Goal: Task Accomplishment & Management: Manage account settings

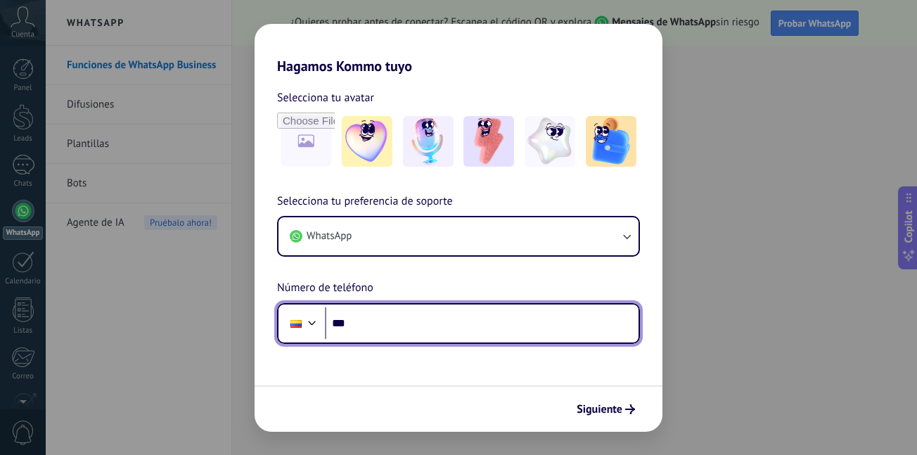
click at [391, 323] on input "***" at bounding box center [481, 323] width 313 height 32
type input "**********"
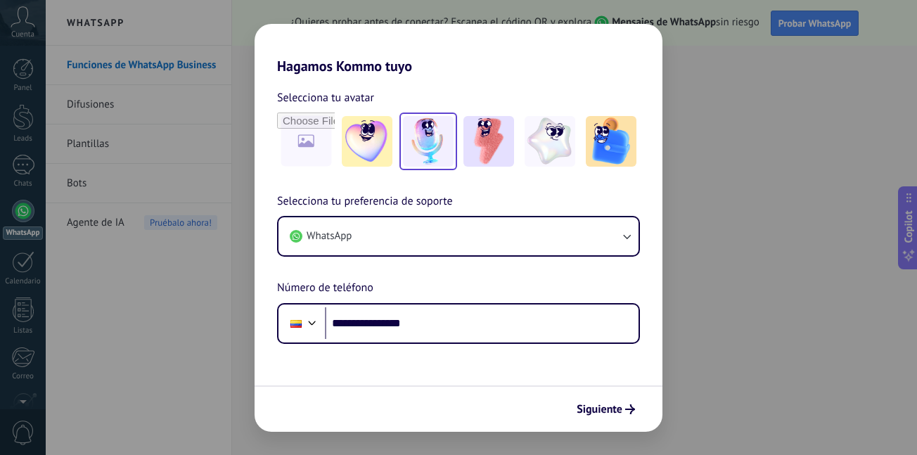
click at [416, 140] on img at bounding box center [428, 141] width 51 height 51
click at [616, 412] on span "Siguiente" at bounding box center [599, 409] width 46 height 10
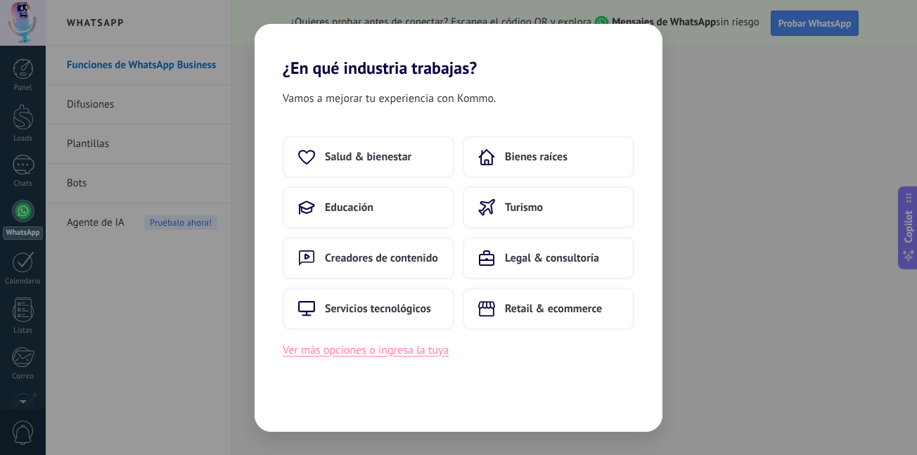
click at [394, 354] on button "Ver más opciones o ingresa la tuya" at bounding box center [366, 350] width 166 height 18
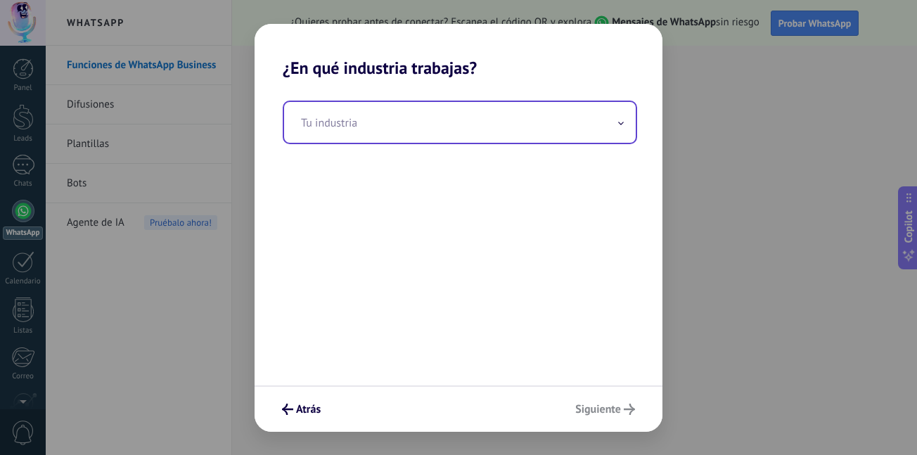
click at [619, 123] on icon at bounding box center [621, 123] width 4 height 2
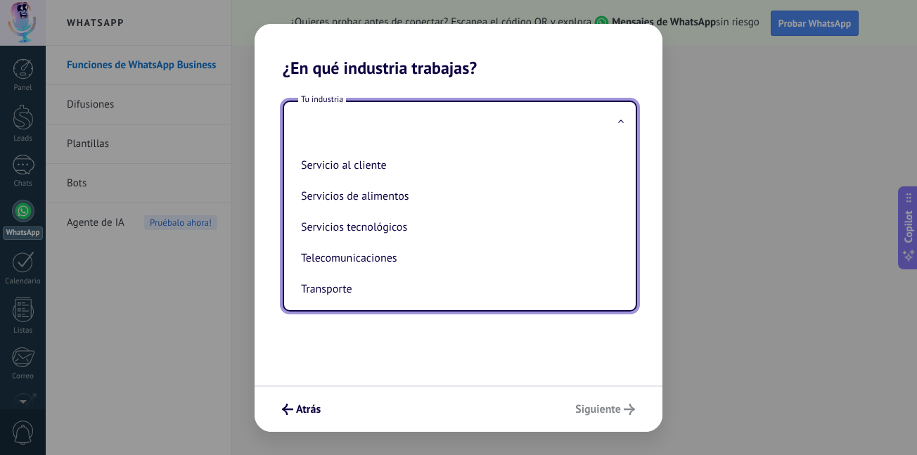
scroll to position [302, 0]
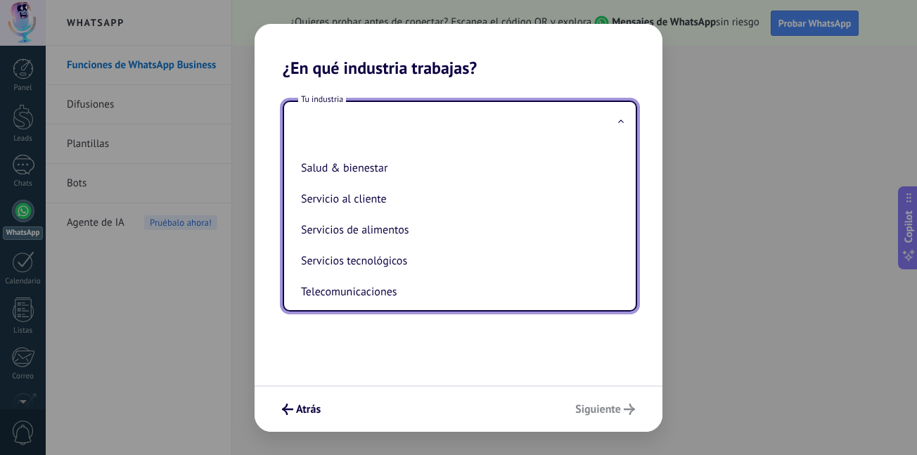
click at [482, 233] on li "Servicios de alimentos" at bounding box center [456, 229] width 323 height 31
type input "**********"
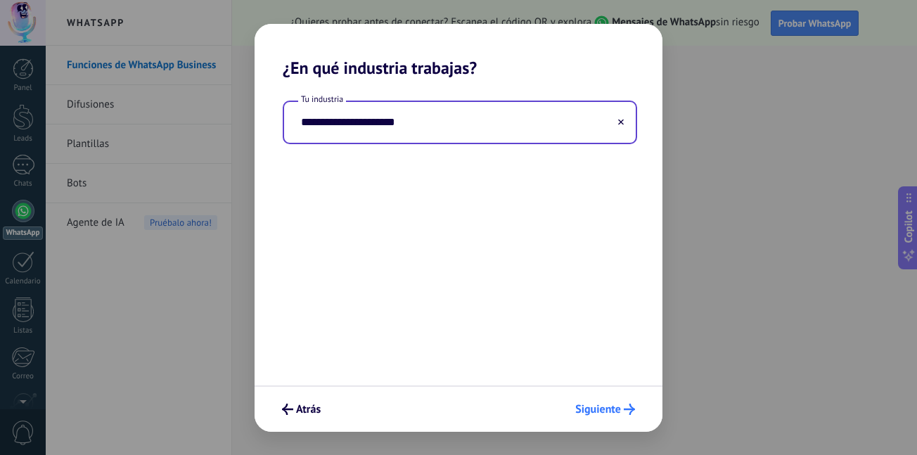
click at [593, 408] on span "Siguiente" at bounding box center [598, 409] width 46 height 10
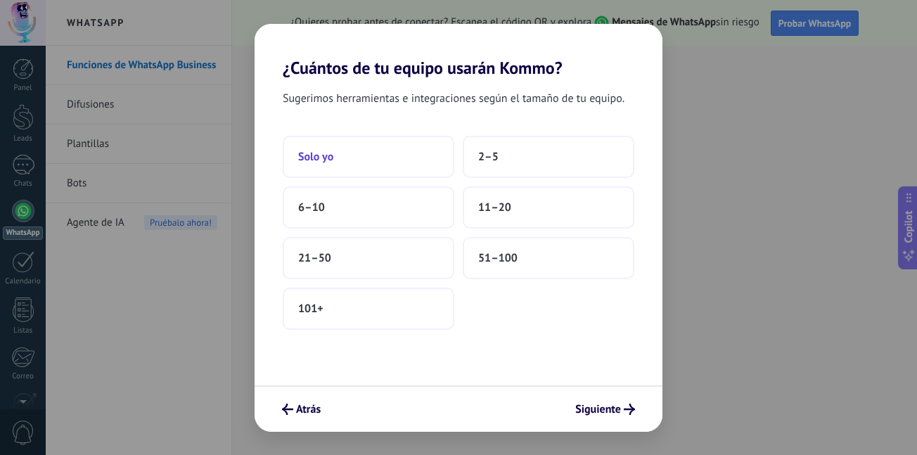
click at [383, 146] on button "Solo yo" at bounding box center [368, 157] width 171 height 42
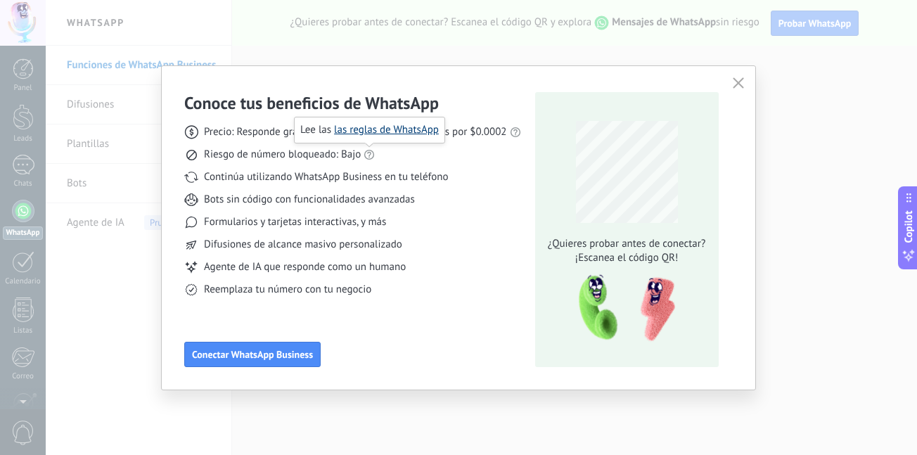
click at [380, 129] on link "las reglas de WhatsApp" at bounding box center [386, 129] width 105 height 13
click at [285, 356] on span "Conectar WhatsApp Business" at bounding box center [252, 354] width 121 height 10
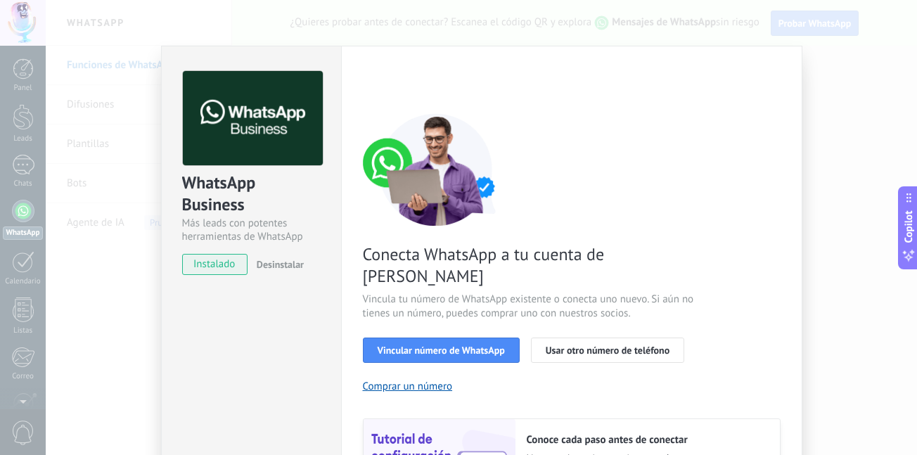
scroll to position [169, 0]
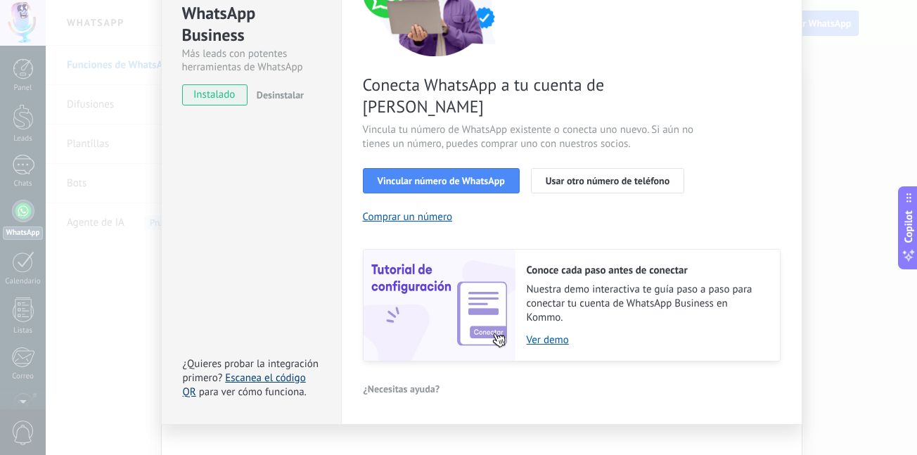
click at [257, 371] on link "Escanea el código QR" at bounding box center [244, 384] width 123 height 27
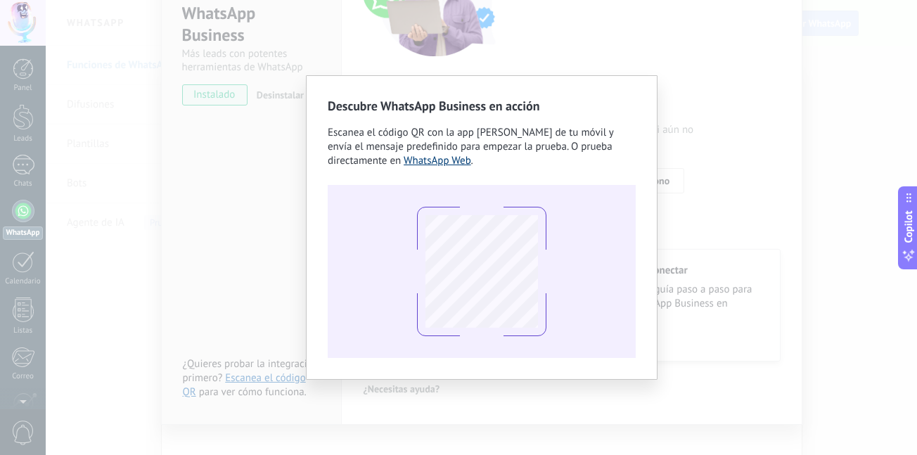
click at [439, 164] on link "WhatsApp Web" at bounding box center [436, 160] width 67 height 13
click at [615, 289] on div at bounding box center [482, 271] width 308 height 173
click at [711, 112] on div "Descubre WhatsApp Business en acción Escanea el código QR con la app [PERSON_NA…" at bounding box center [481, 227] width 871 height 455
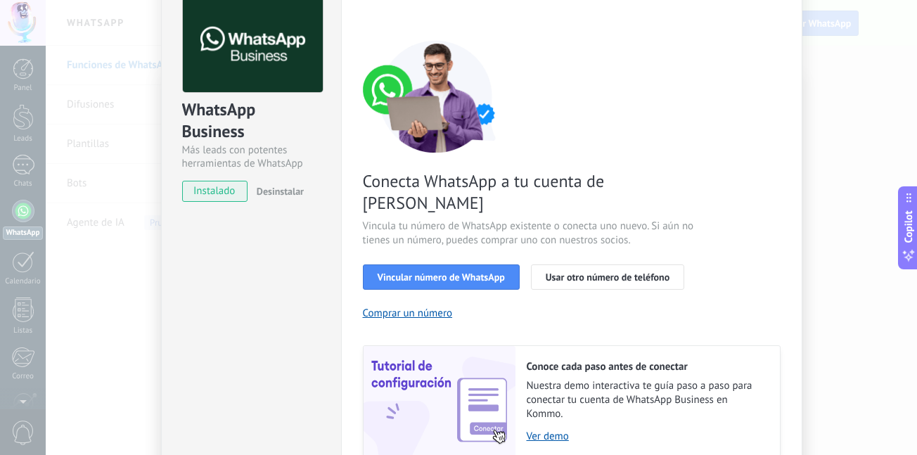
scroll to position [141, 0]
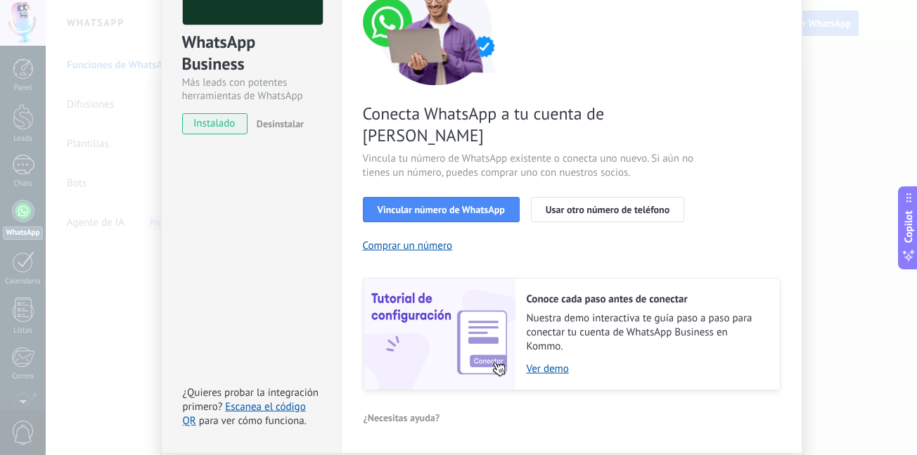
click at [95, 262] on div "WhatsApp Business Más leads con potentes herramientas de WhatsApp instalado Des…" at bounding box center [481, 227] width 871 height 455
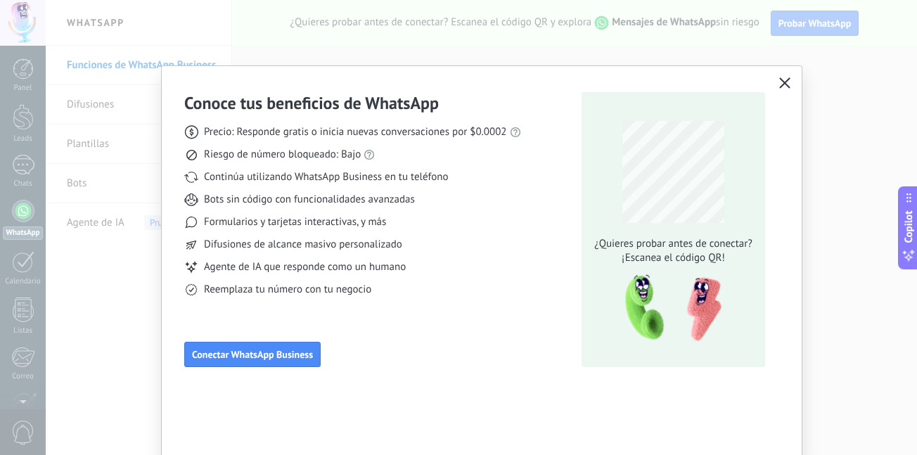
scroll to position [0, 0]
click at [784, 84] on icon "button" at bounding box center [784, 82] width 11 height 11
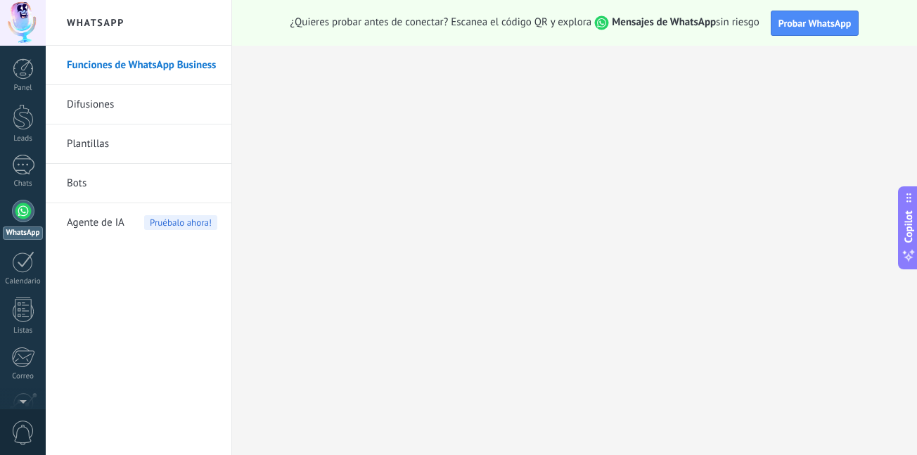
scroll to position [130, 0]
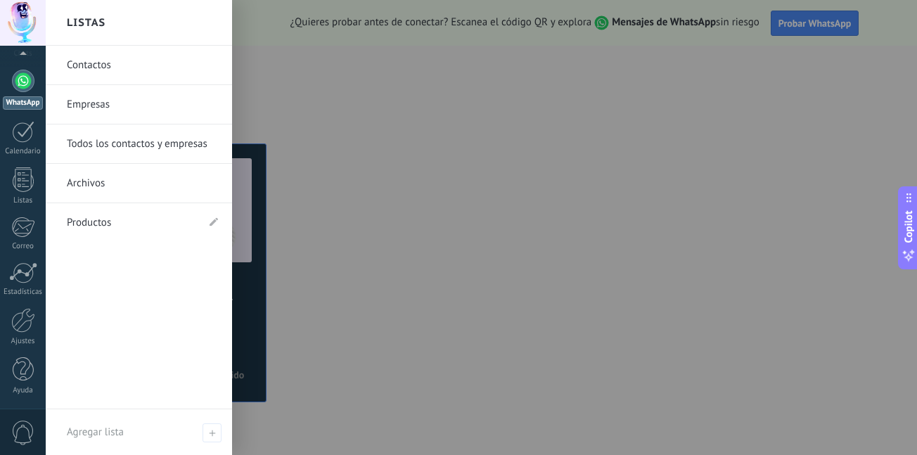
click at [25, 86] on div at bounding box center [23, 81] width 22 height 22
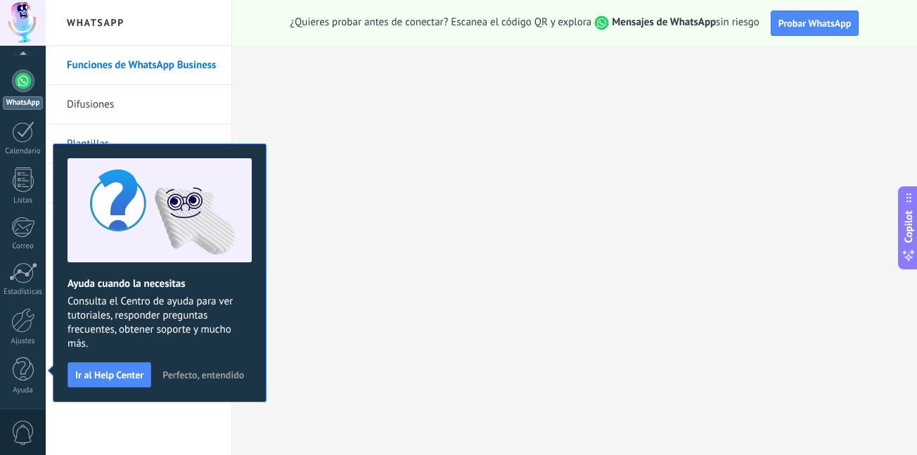
scroll to position [0, 0]
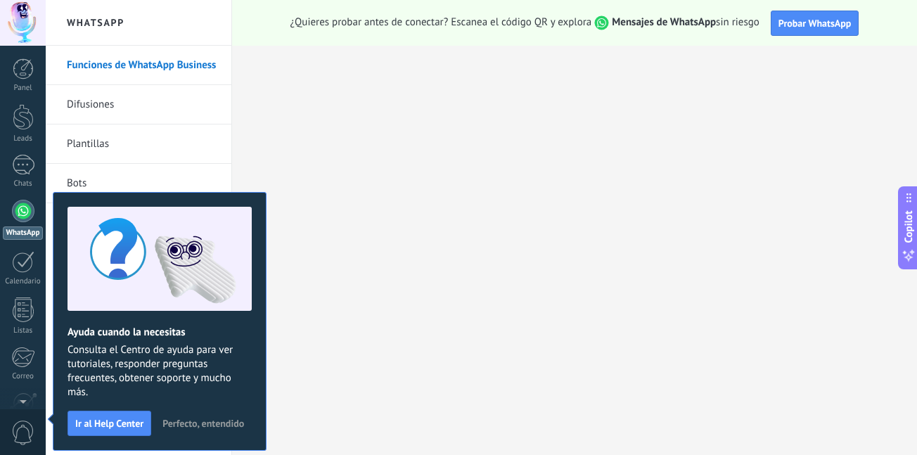
click at [226, 420] on span "Perfecto, entendido" at bounding box center [203, 423] width 82 height 10
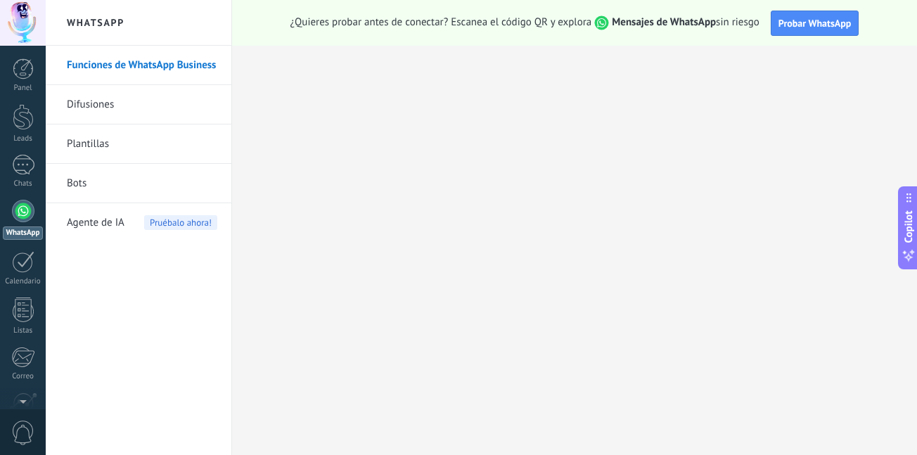
click at [129, 108] on link "Difusiones" at bounding box center [142, 104] width 150 height 39
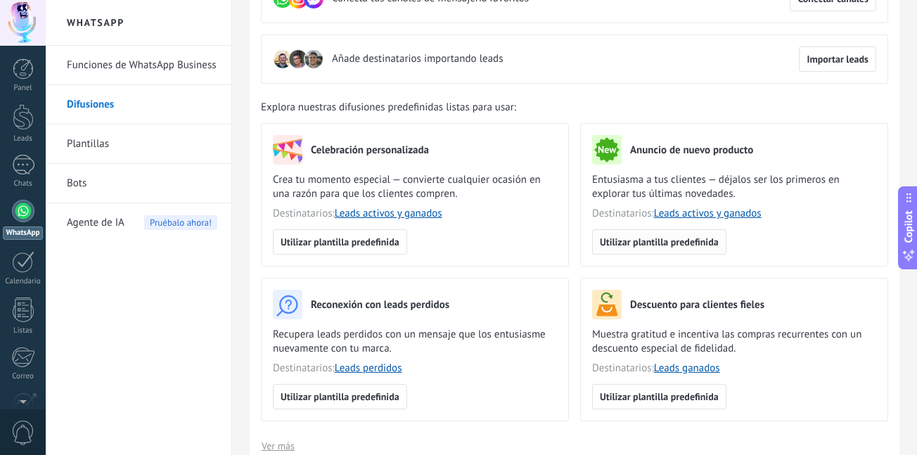
scroll to position [141, 0]
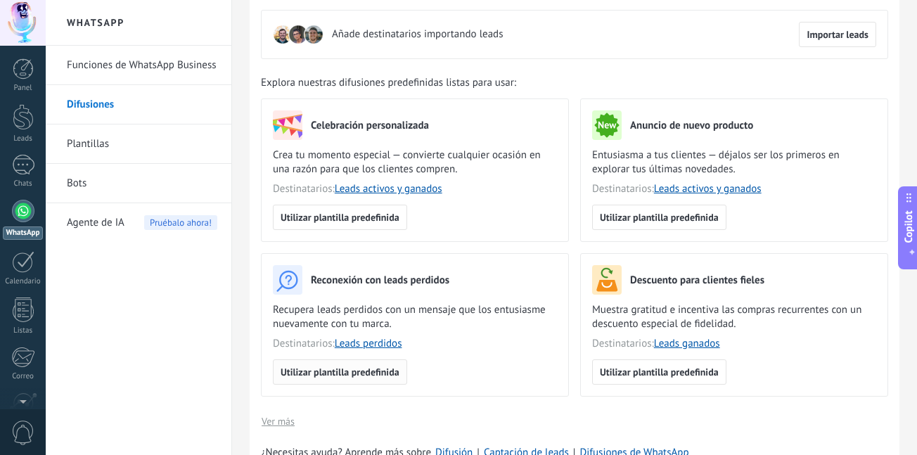
click at [382, 371] on span "Utilizar plantilla predefinida" at bounding box center [339, 372] width 119 height 10
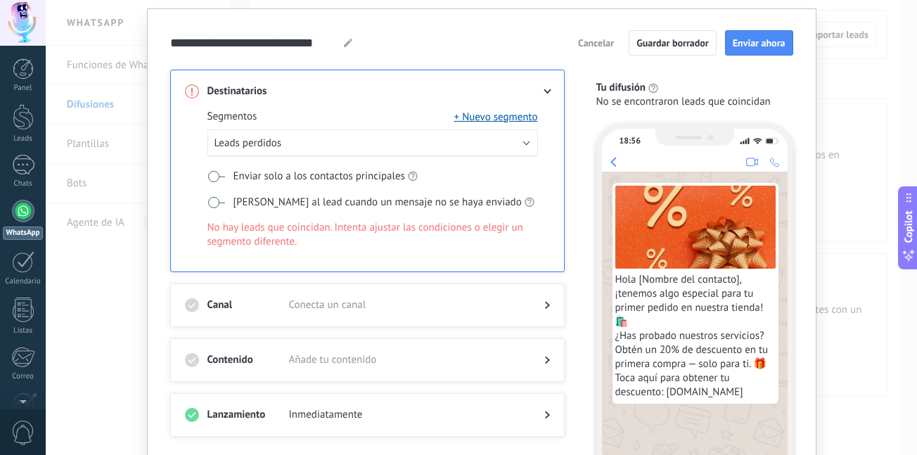
scroll to position [70, 0]
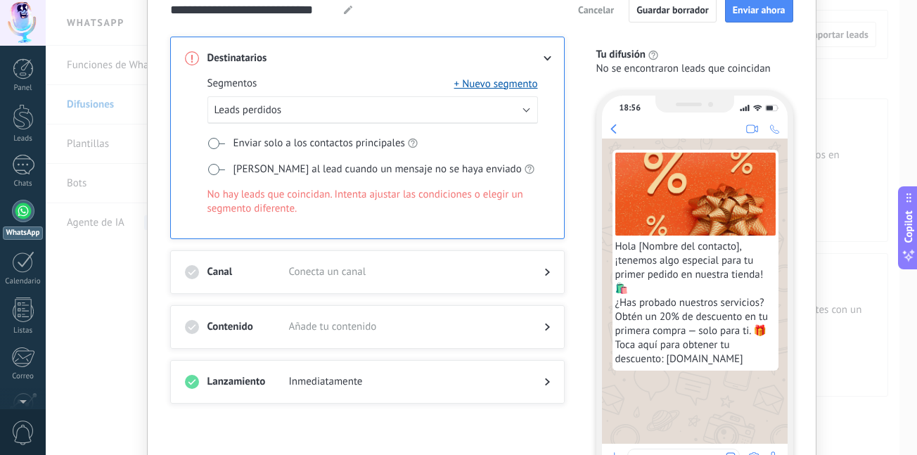
click at [649, 321] on span "Hola [Nombre del contacto], ¡tenemos algo especial para tu primer pedido en nue…" at bounding box center [695, 303] width 160 height 127
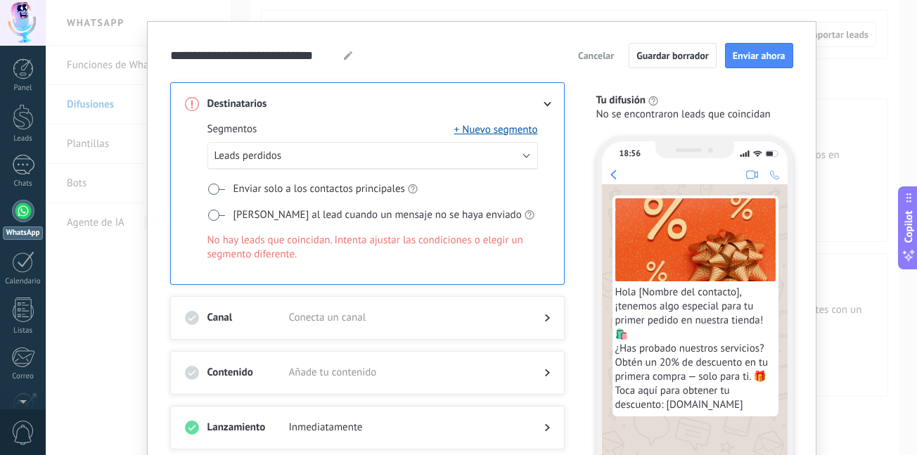
scroll to position [0, 0]
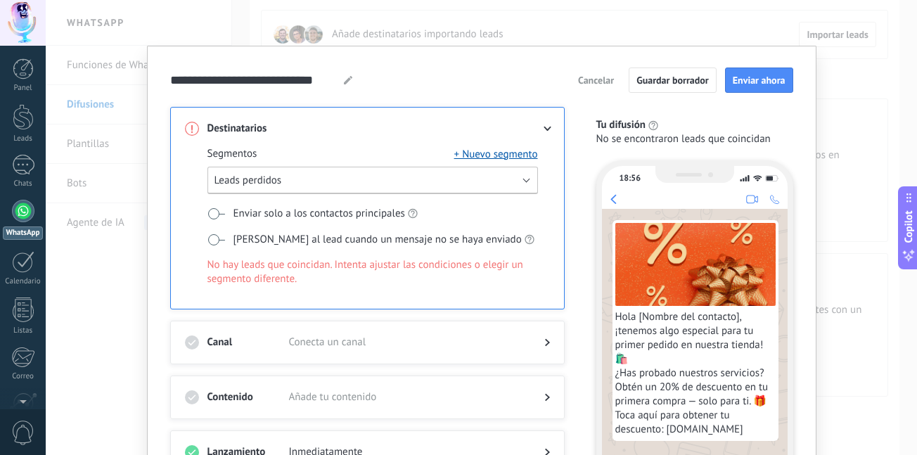
click at [525, 183] on button "Leads perdidos" at bounding box center [372, 180] width 330 height 27
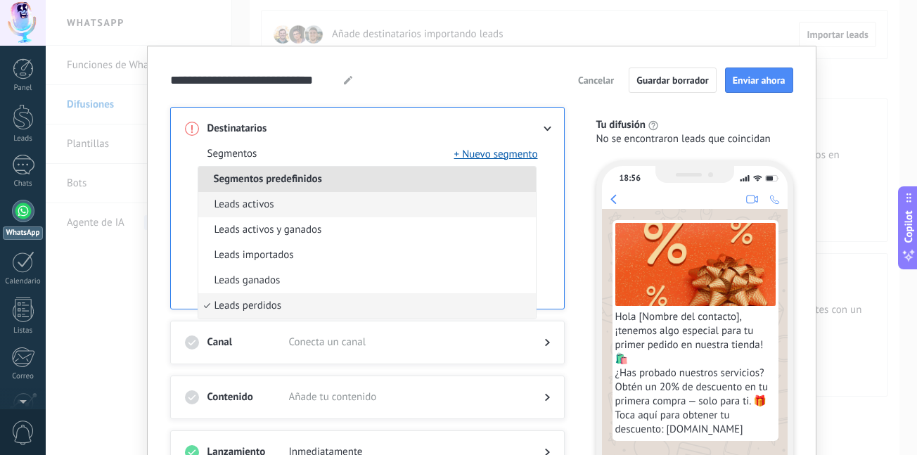
click at [504, 199] on li "Leads activos" at bounding box center [366, 204] width 337 height 25
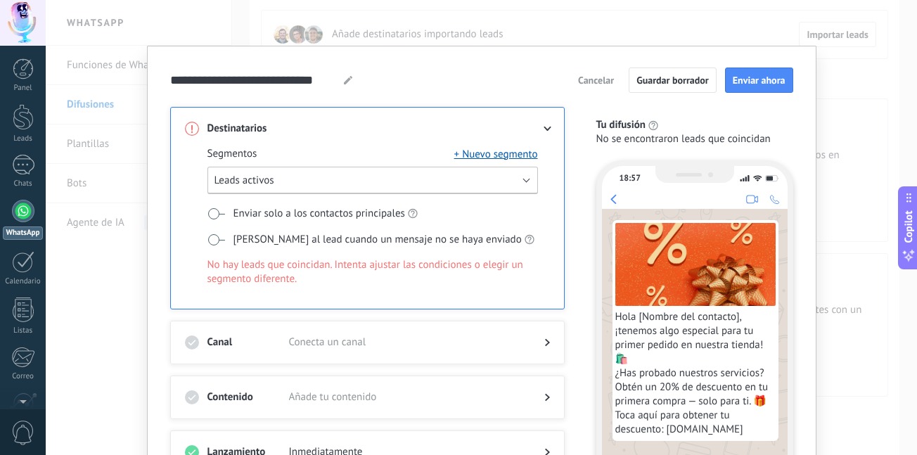
click at [524, 183] on button "Leads activos" at bounding box center [372, 180] width 330 height 27
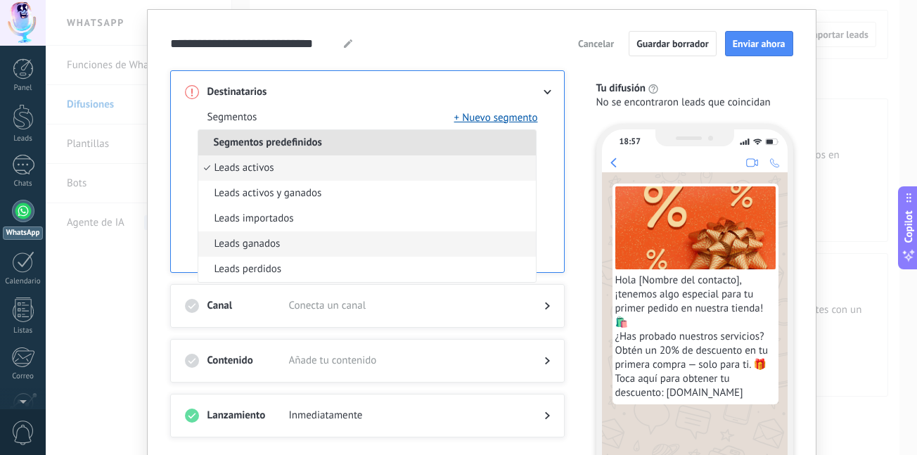
scroll to position [70, 0]
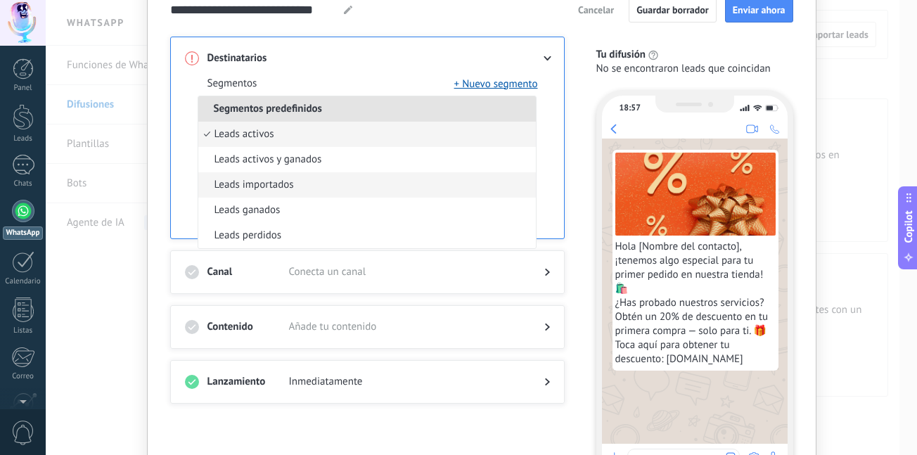
click at [459, 191] on li "Leads importados" at bounding box center [366, 184] width 337 height 25
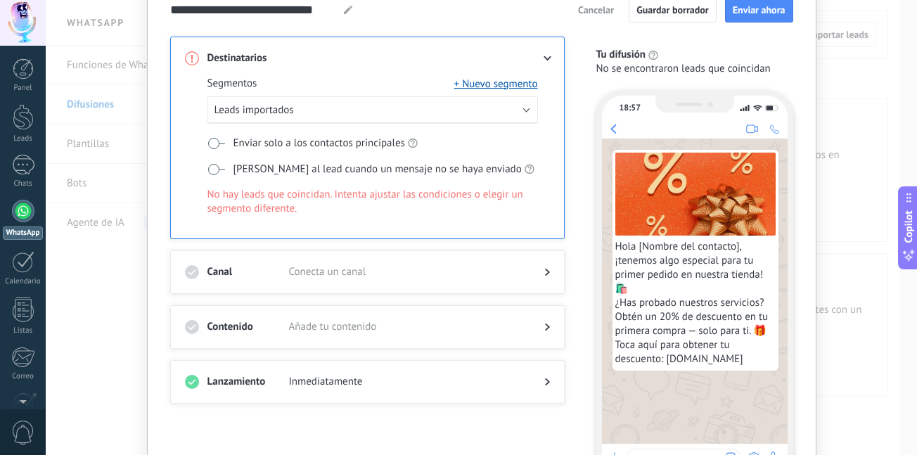
scroll to position [0, 0]
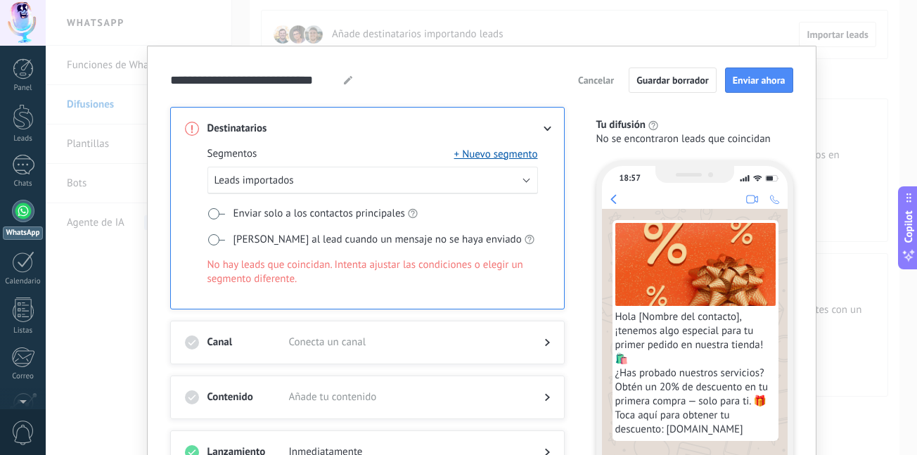
click at [596, 87] on button "Cancelar" at bounding box center [595, 80] width 48 height 21
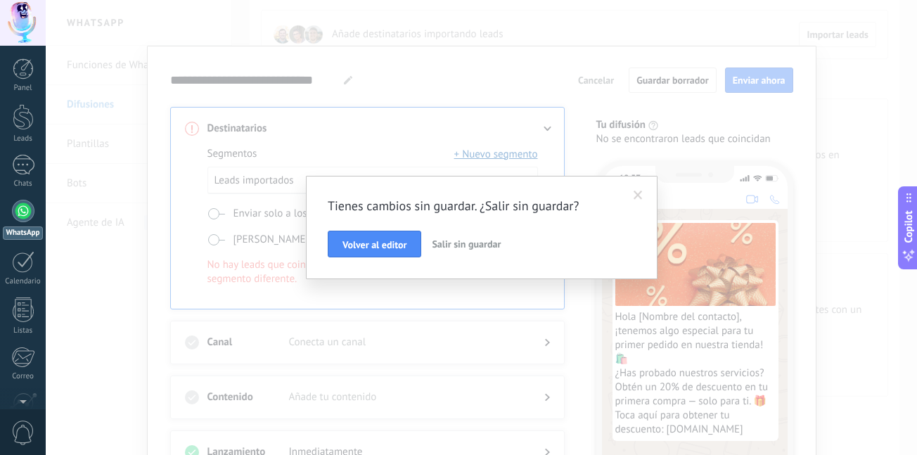
click at [458, 243] on span "Salir sin guardar" at bounding box center [466, 244] width 69 height 13
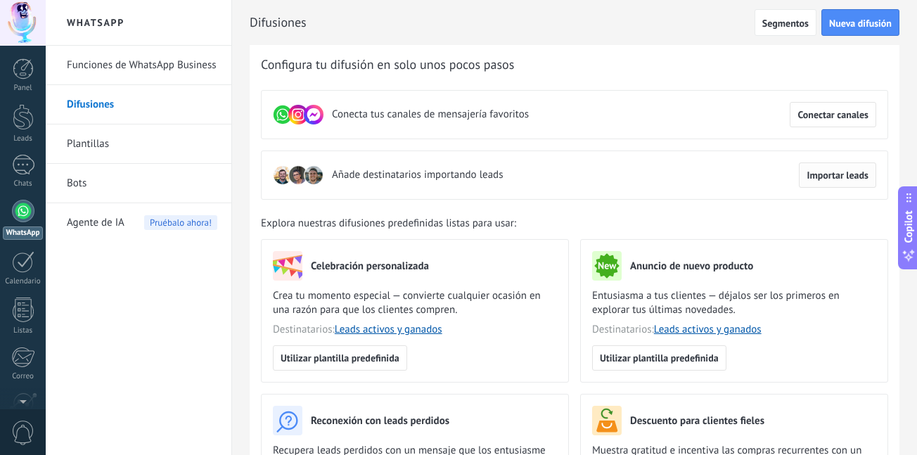
click at [815, 168] on button "Importar leads" at bounding box center [836, 174] width 77 height 25
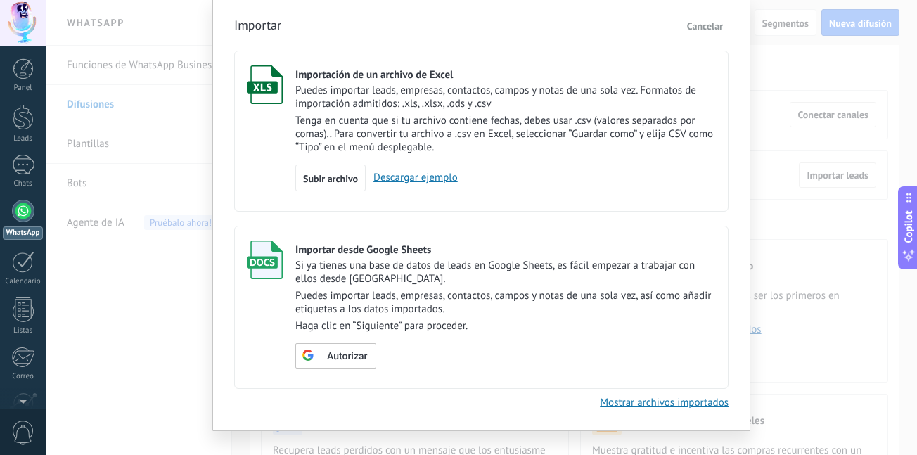
scroll to position [70, 0]
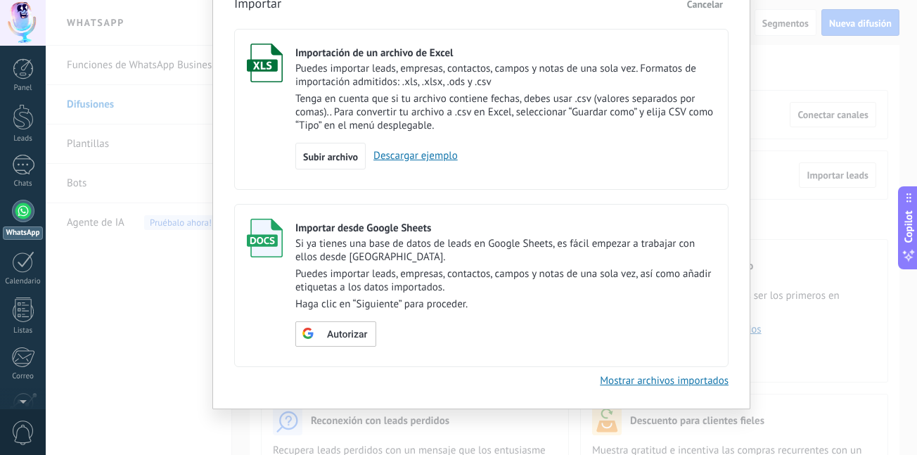
click at [427, 155] on link "Descargar ejemplo" at bounding box center [411, 155] width 92 height 13
click at [335, 159] on span "Subir archivo" at bounding box center [330, 157] width 55 height 10
click at [0, 0] on input "Importación de un archivo de Excel Puedes importar leads, empresas, contactos, …" at bounding box center [0, 0] width 0 height 0
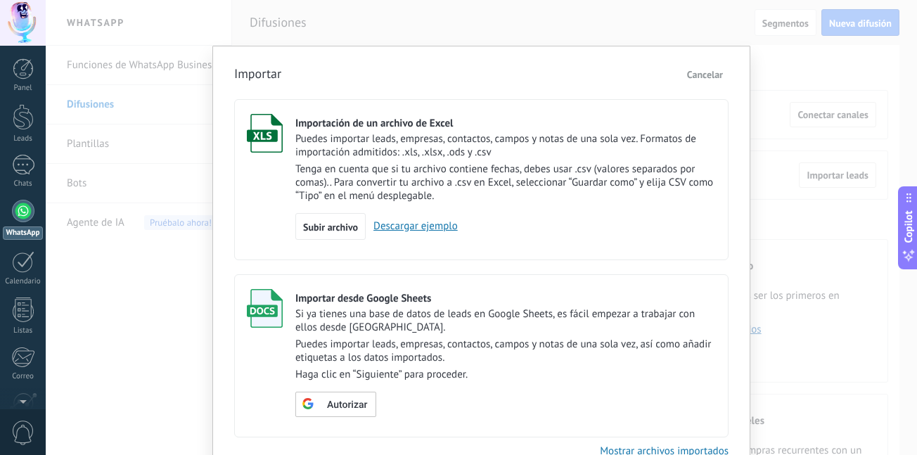
click at [699, 74] on span "Cancelar" at bounding box center [705, 74] width 36 height 13
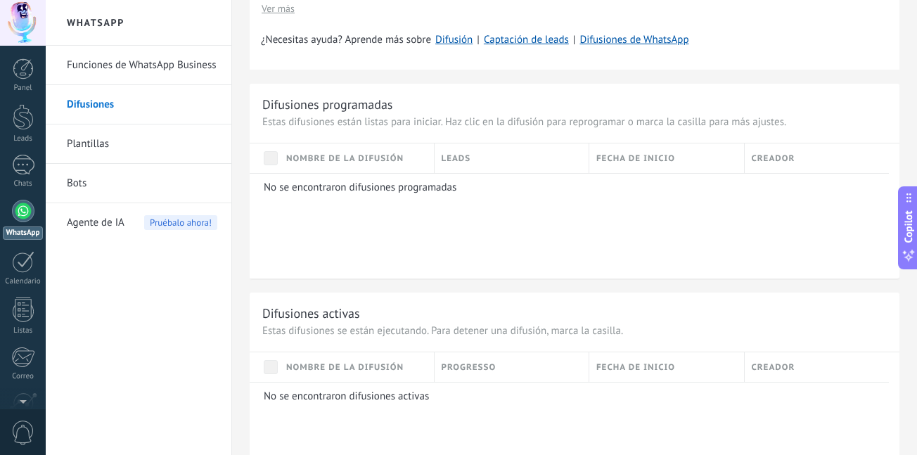
scroll to position [562, 0]
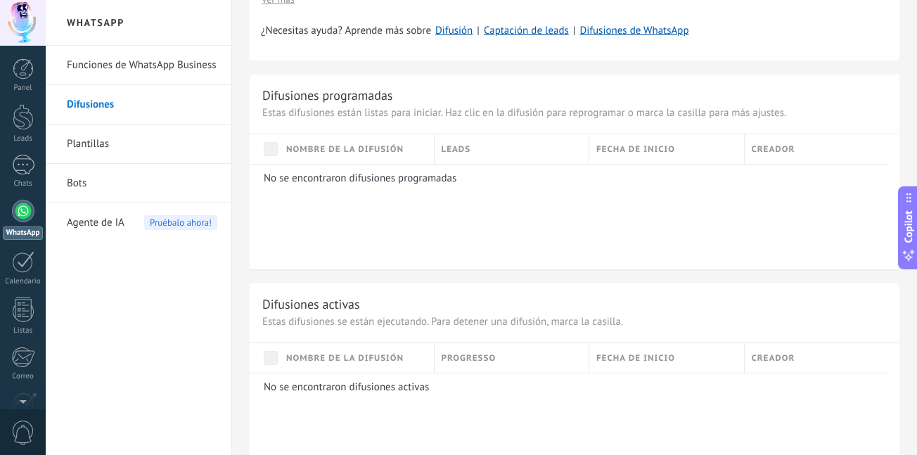
click at [22, 220] on div at bounding box center [23, 211] width 22 height 22
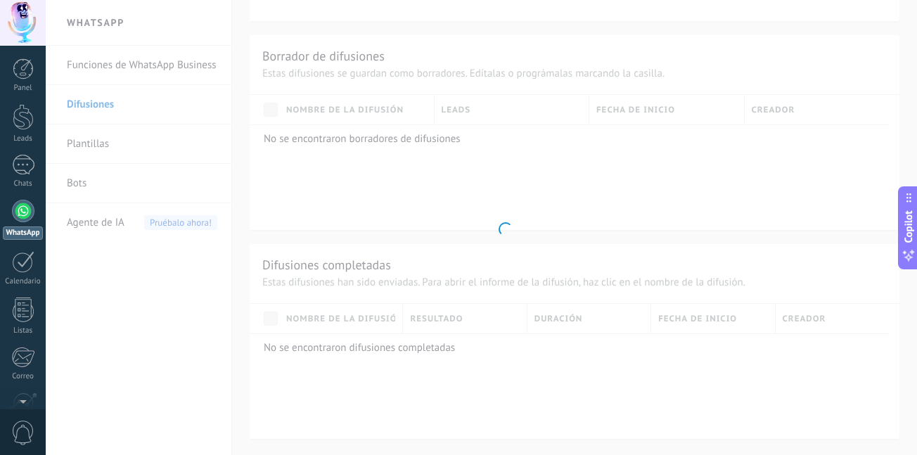
scroll to position [427, 0]
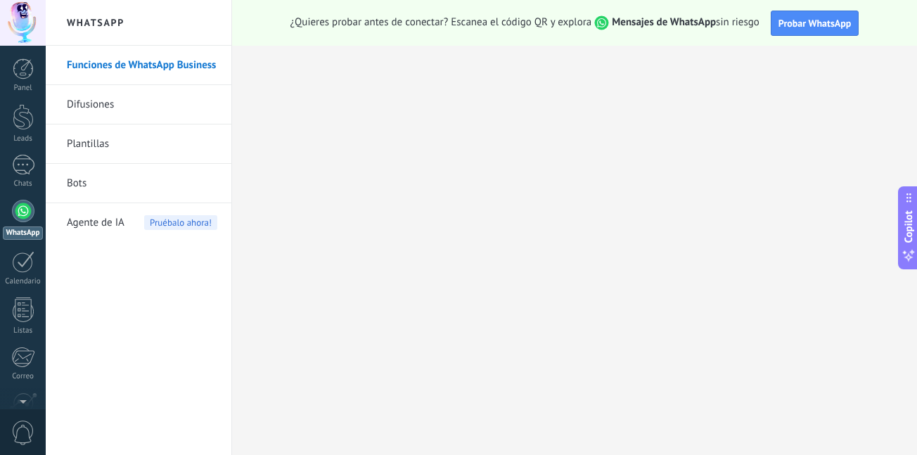
click at [121, 65] on link "Funciones de WhatsApp Business" at bounding box center [142, 65] width 150 height 39
click at [106, 117] on link "Difusiones" at bounding box center [142, 104] width 150 height 39
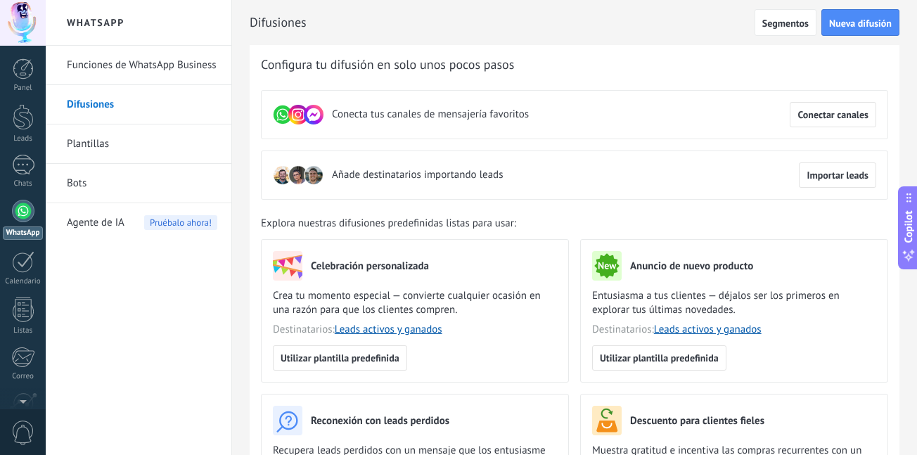
click at [13, 213] on div at bounding box center [23, 211] width 22 height 22
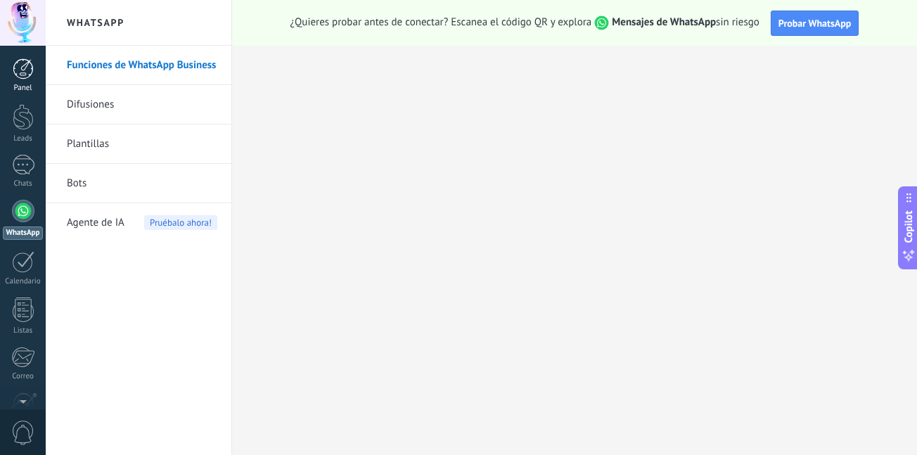
click at [28, 84] on div "Panel" at bounding box center [23, 88] width 41 height 9
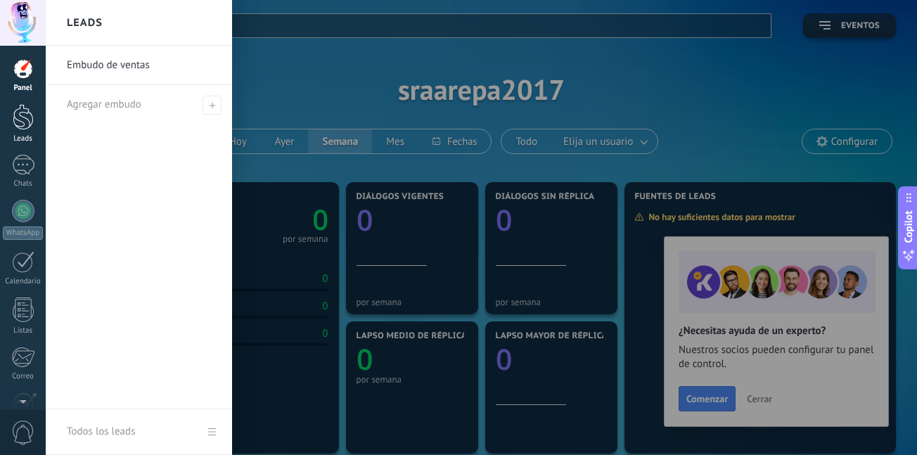
click at [25, 112] on div at bounding box center [23, 117] width 21 height 26
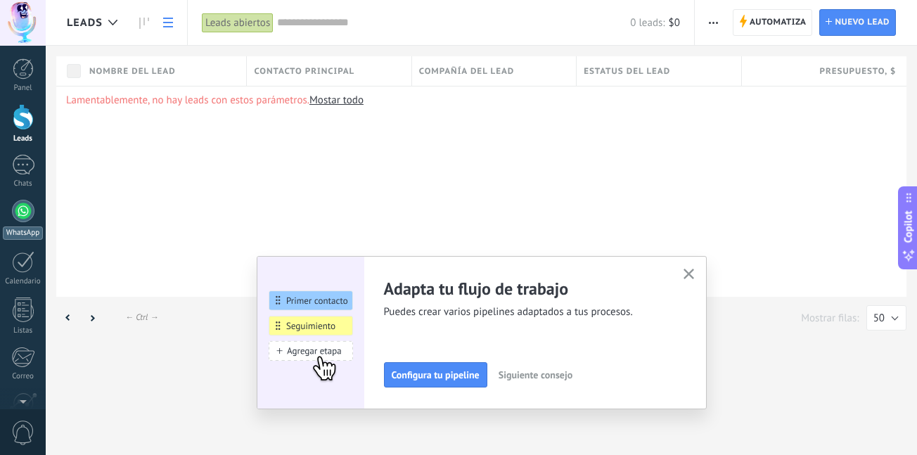
click at [28, 209] on div at bounding box center [23, 211] width 22 height 22
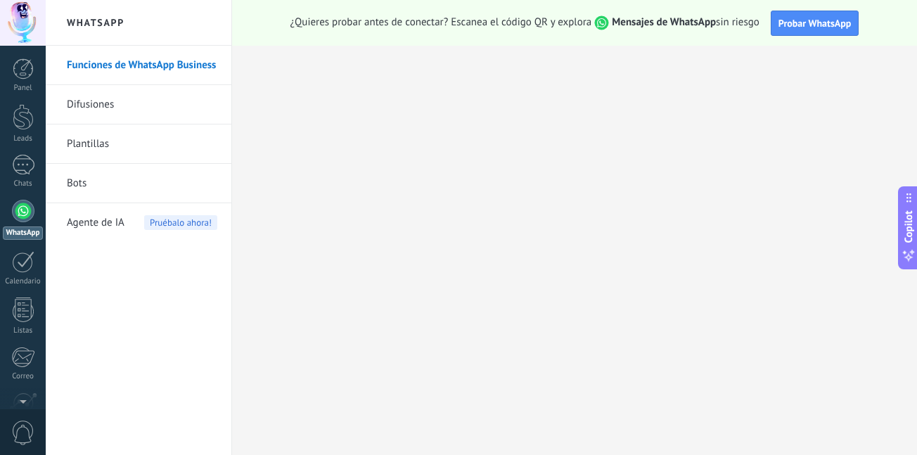
click at [28, 250] on div "Panel Leads Chats WhatsApp Clientes" at bounding box center [23, 298] width 46 height 481
click at [28, 262] on div at bounding box center [23, 262] width 22 height 22
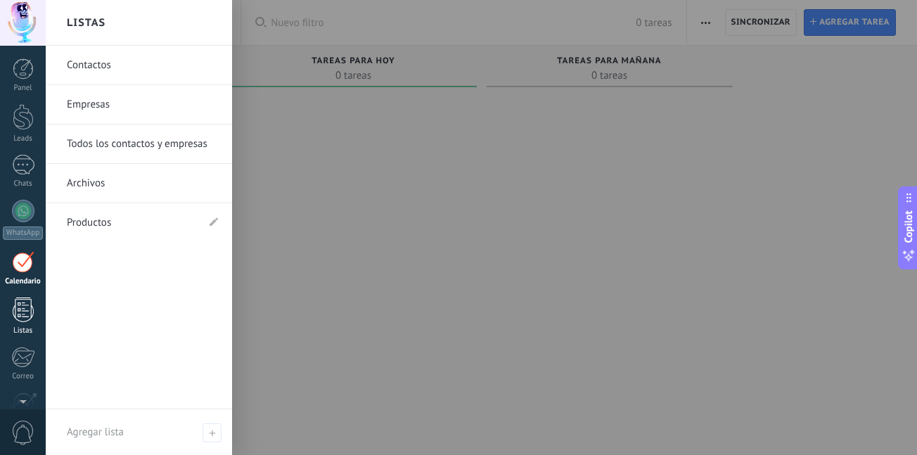
click at [27, 306] on div at bounding box center [23, 309] width 21 height 25
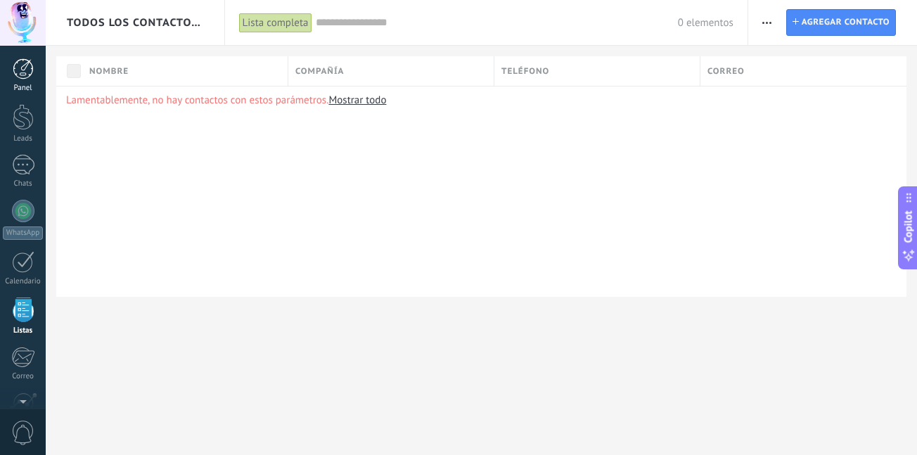
click at [28, 77] on div at bounding box center [23, 68] width 21 height 21
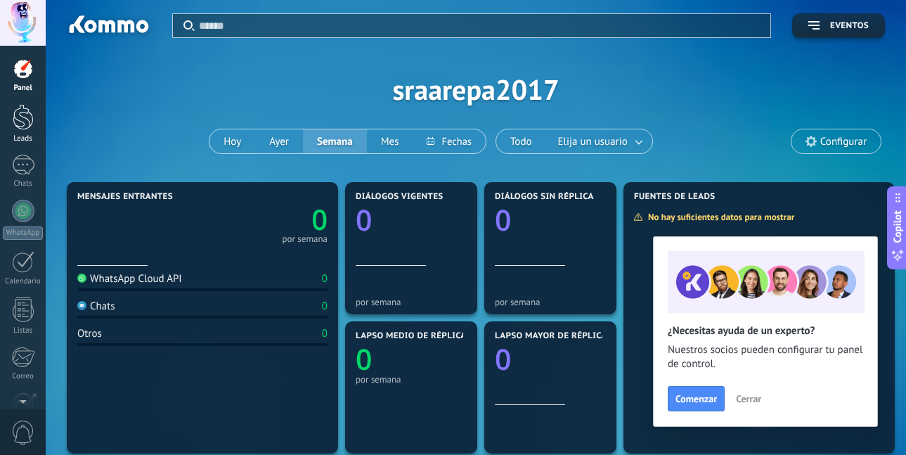
click at [24, 121] on div at bounding box center [23, 117] width 21 height 26
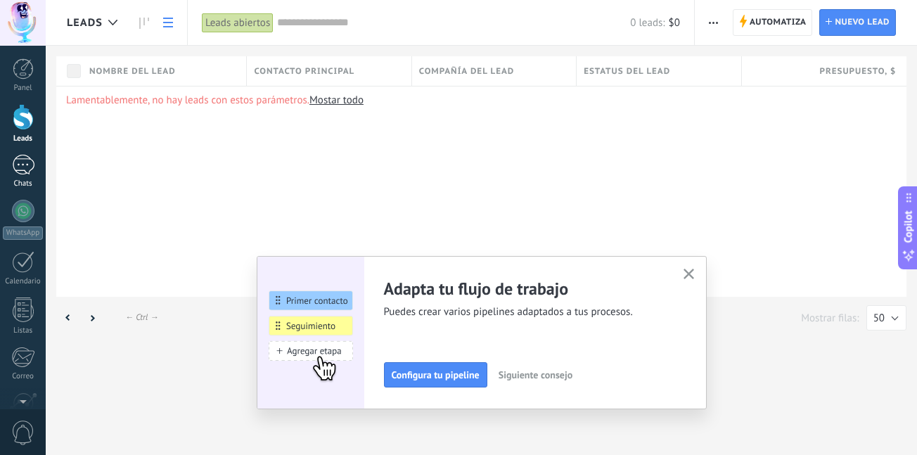
click at [26, 160] on div at bounding box center [23, 165] width 22 height 20
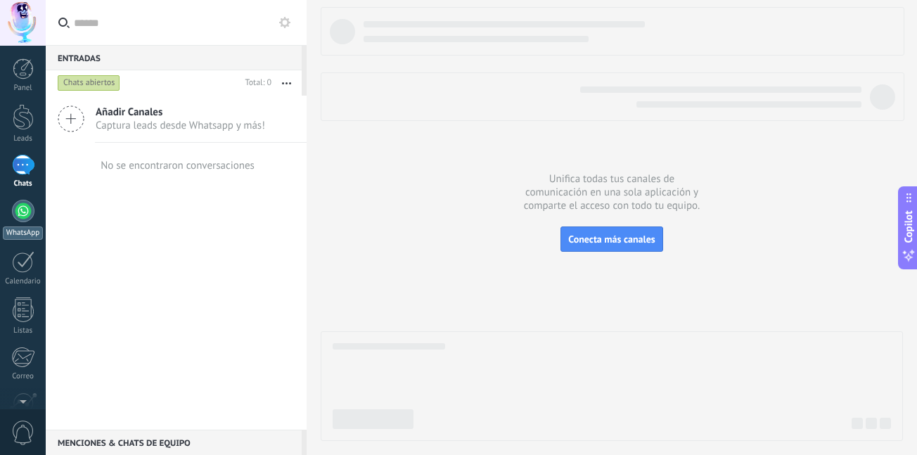
click at [24, 207] on div at bounding box center [23, 211] width 22 height 22
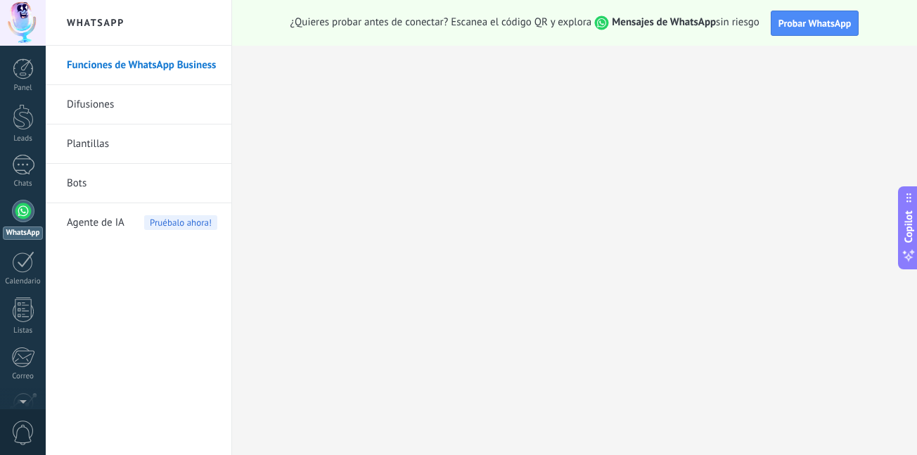
click at [125, 65] on link "Funciones de WhatsApp Business" at bounding box center [142, 65] width 150 height 39
click at [106, 139] on link "Plantillas" at bounding box center [142, 143] width 150 height 39
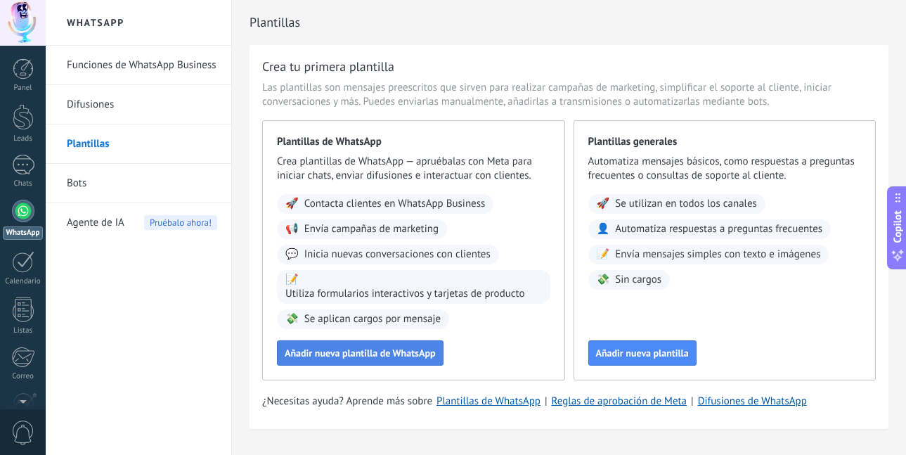
click at [412, 351] on span "Añadir nueva plantilla de WhatsApp" at bounding box center [360, 353] width 151 height 10
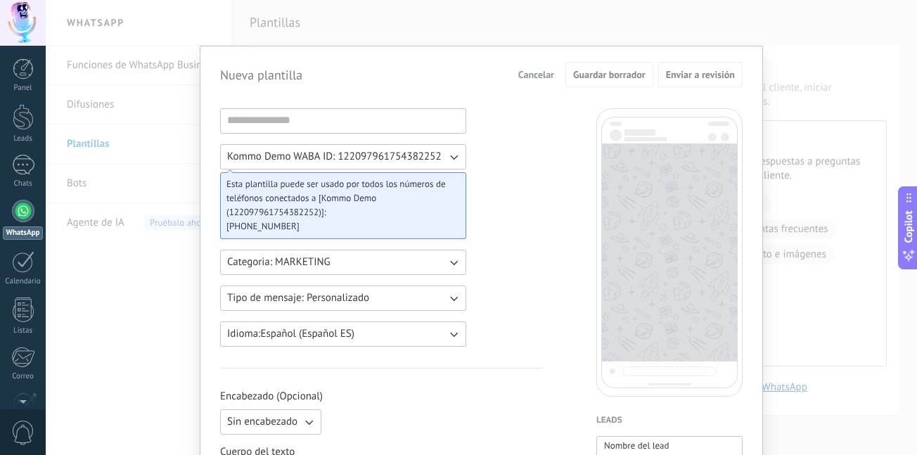
click at [451, 153] on icon "button" at bounding box center [453, 157] width 14 height 14
click at [451, 153] on li "Kommo Demo WABA ID: 122097961754382252" at bounding box center [339, 157] width 254 height 24
click at [453, 158] on icon "button" at bounding box center [454, 157] width 8 height 5
click at [453, 158] on li "Kommo Demo WABA ID: 122097961754382252" at bounding box center [339, 157] width 254 height 24
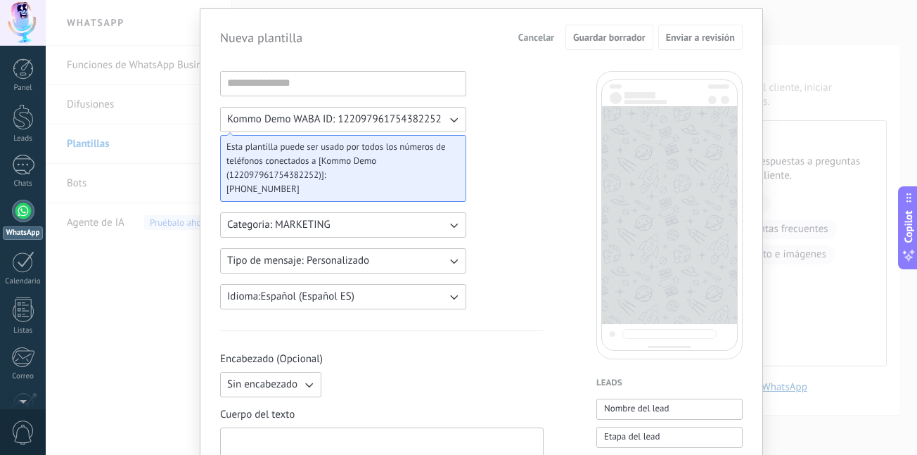
scroll to position [70, 0]
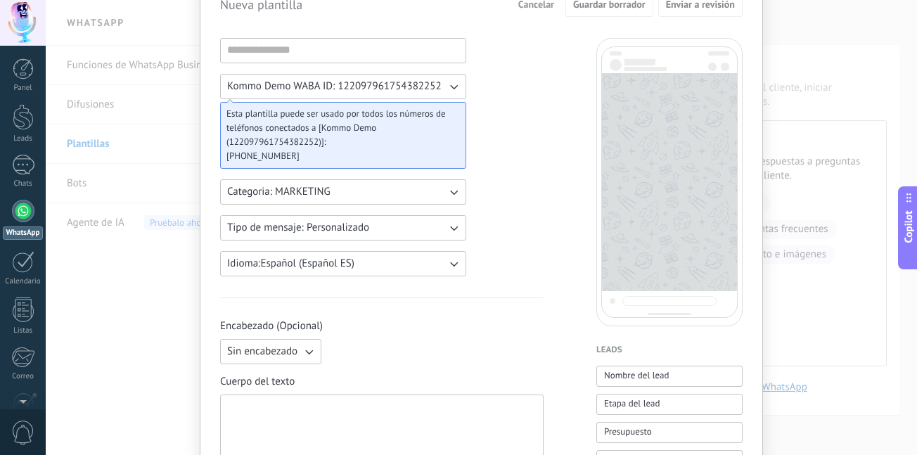
click at [453, 190] on icon "button" at bounding box center [453, 192] width 14 height 14
click at [453, 190] on li "UTILITY" at bounding box center [339, 192] width 254 height 24
click at [450, 227] on icon "button" at bounding box center [454, 228] width 8 height 5
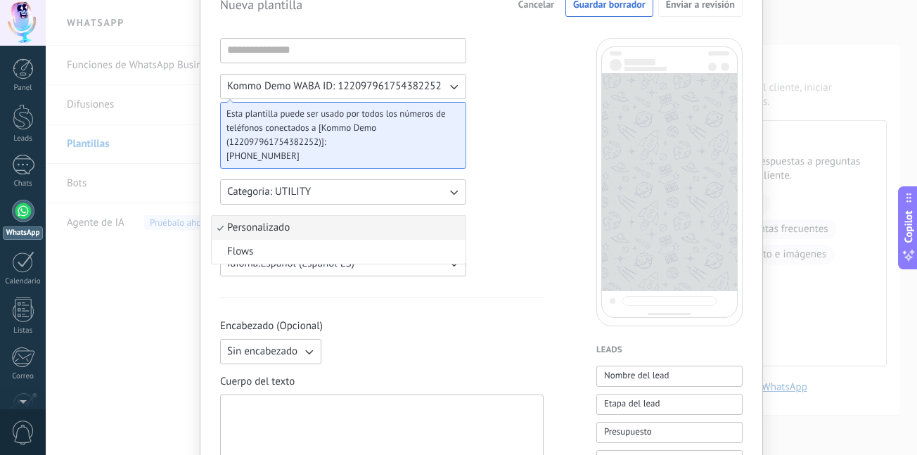
click at [448, 227] on li "Personalizado" at bounding box center [339, 228] width 254 height 24
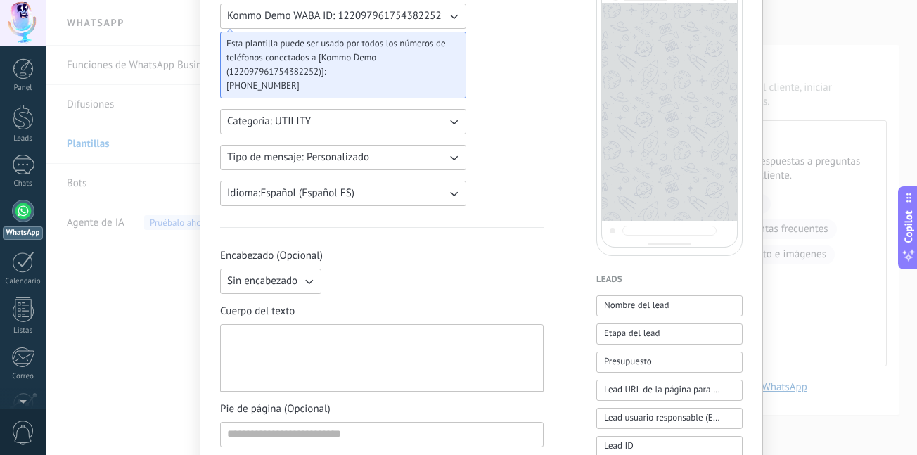
click at [367, 342] on div at bounding box center [381, 358] width 309 height 56
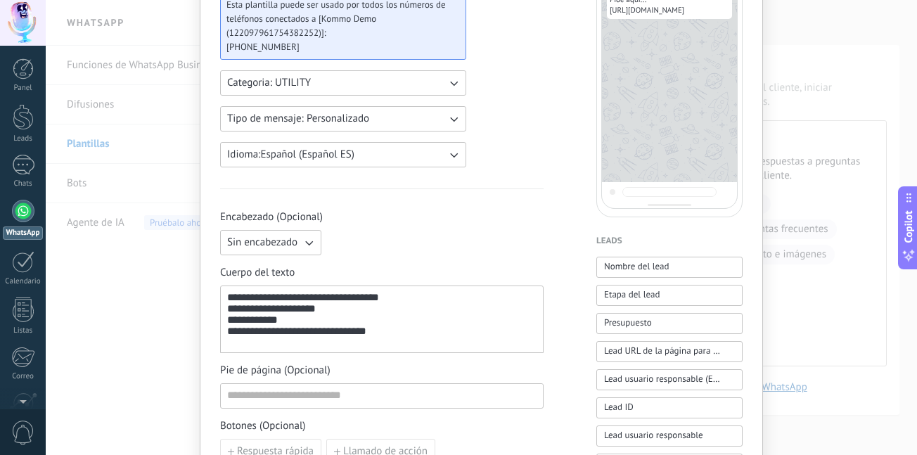
scroll to position [211, 0]
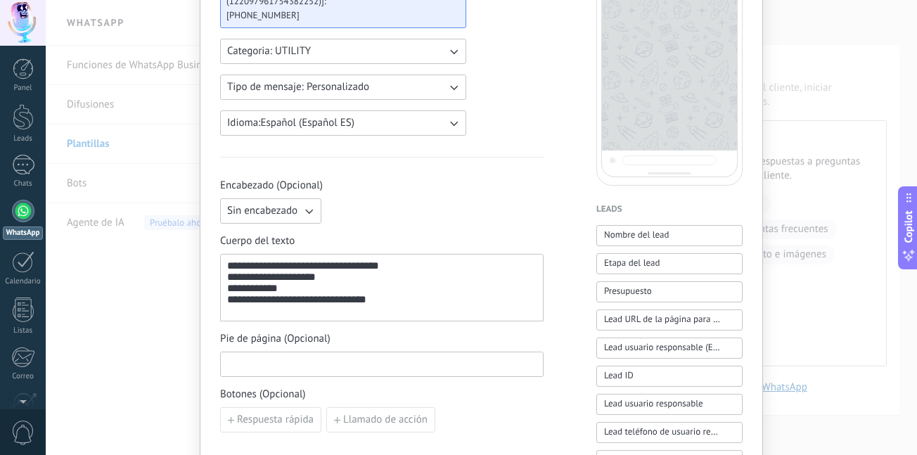
click at [398, 365] on input at bounding box center [382, 363] width 322 height 22
drag, startPoint x: 308, startPoint y: 304, endPoint x: 202, endPoint y: 303, distance: 105.4
click at [202, 303] on div "**********" at bounding box center [481, 355] width 563 height 1041
click at [365, 366] on input at bounding box center [382, 363] width 322 height 22
paste input "**********"
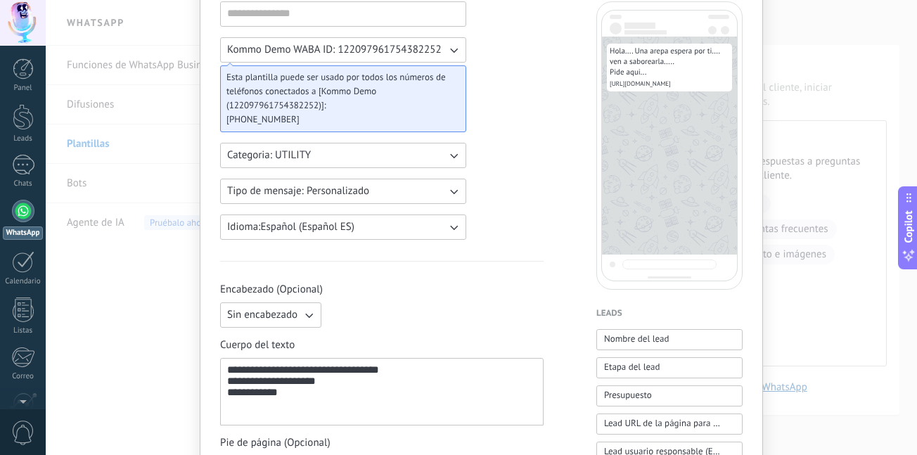
scroll to position [141, 0]
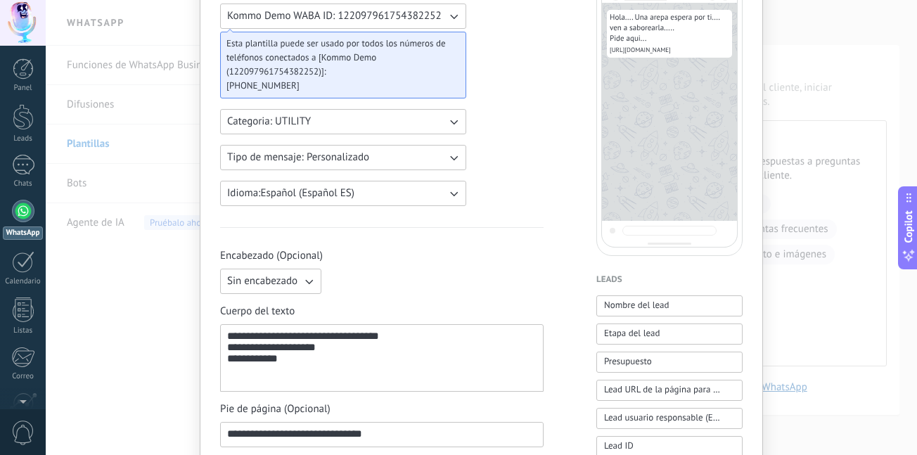
type input "**********"
click at [318, 366] on div "**********" at bounding box center [381, 358] width 309 height 56
click at [352, 353] on div "**********" at bounding box center [381, 358] width 309 height 56
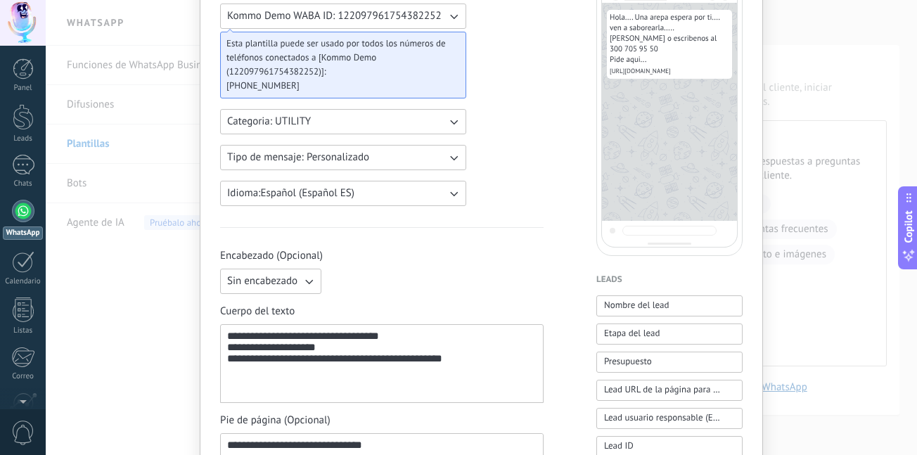
click at [341, 358] on div "**********" at bounding box center [381, 363] width 309 height 67
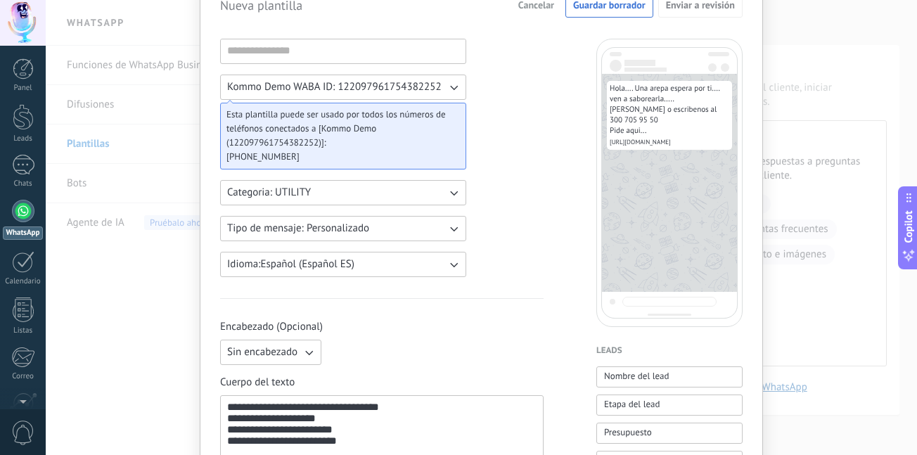
scroll to position [70, 0]
click at [357, 44] on input at bounding box center [343, 50] width 245 height 22
type input "*****"
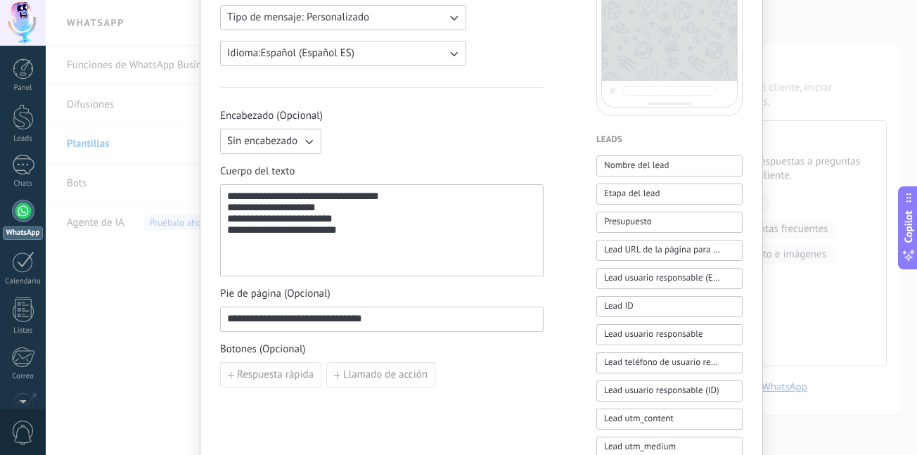
scroll to position [281, 0]
click at [645, 221] on span "Presupuesto" at bounding box center [628, 221] width 48 height 14
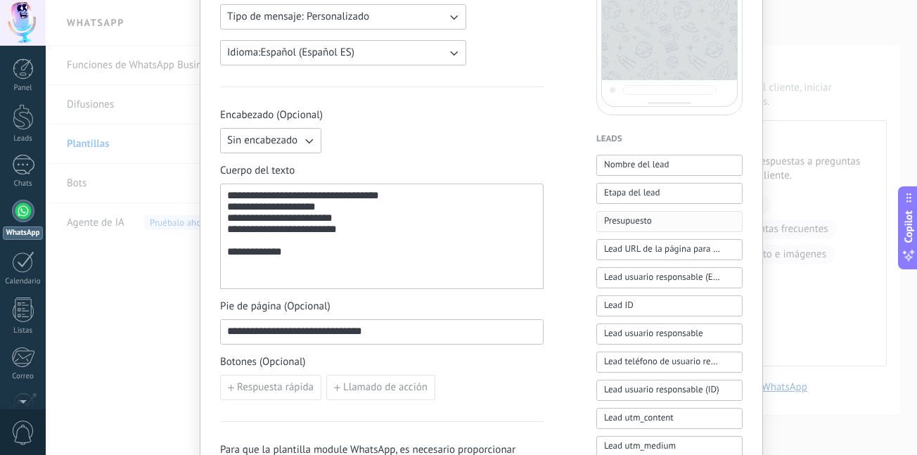
click at [645, 221] on span "Presupuesto" at bounding box center [628, 221] width 48 height 14
drag, startPoint x: 346, startPoint y: 274, endPoint x: 196, endPoint y: 274, distance: 149.7
click at [196, 274] on div "**********" at bounding box center [481, 227] width 871 height 455
click at [364, 280] on div "**********" at bounding box center [381, 236] width 309 height 93
drag, startPoint x: 299, startPoint y: 273, endPoint x: 193, endPoint y: 270, distance: 106.9
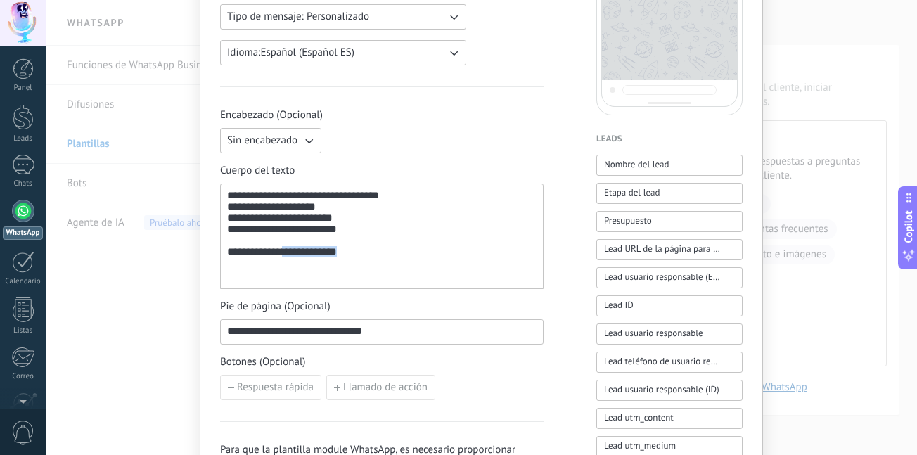
click at [193, 271] on div "**********" at bounding box center [481, 227] width 871 height 455
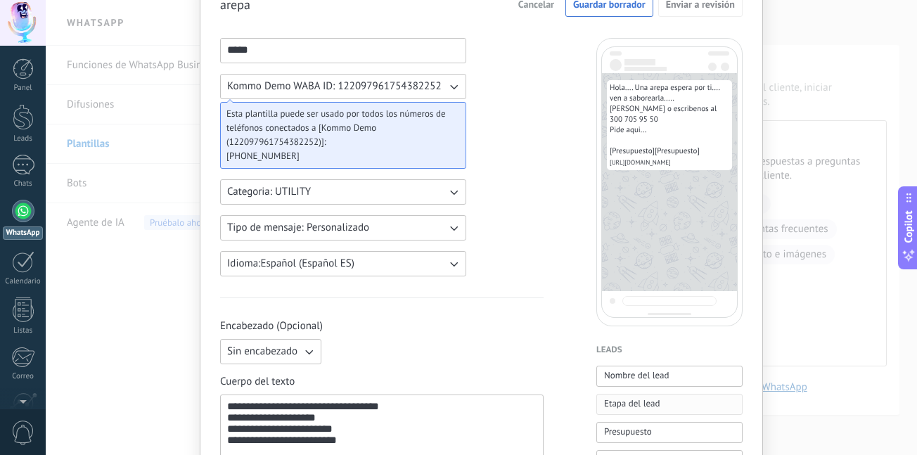
scroll to position [0, 0]
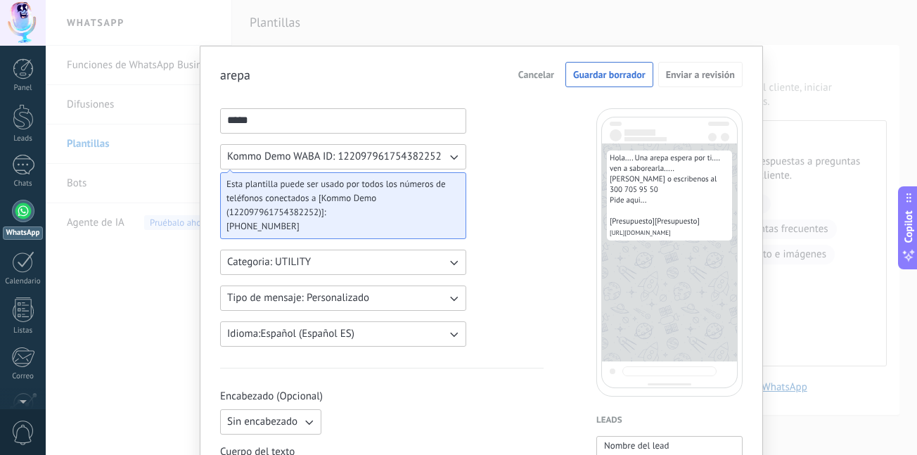
click at [751, 22] on div "**********" at bounding box center [481, 227] width 871 height 455
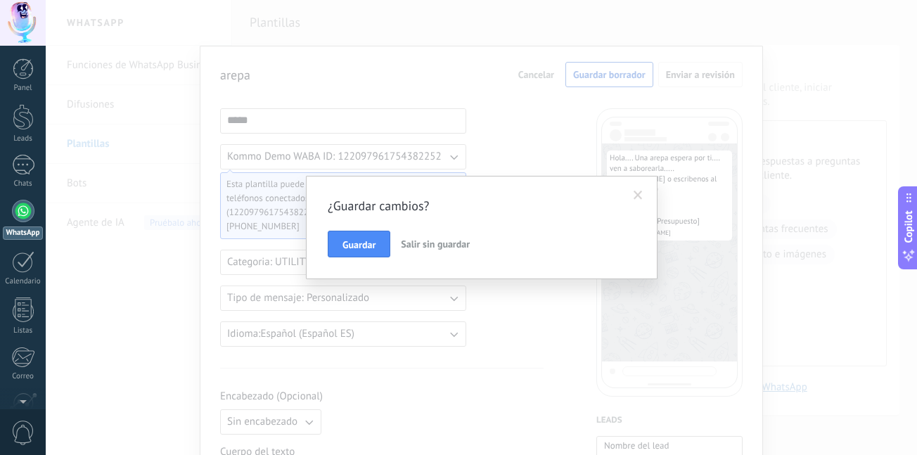
click at [438, 250] on button "Salir sin guardar" at bounding box center [435, 244] width 80 height 27
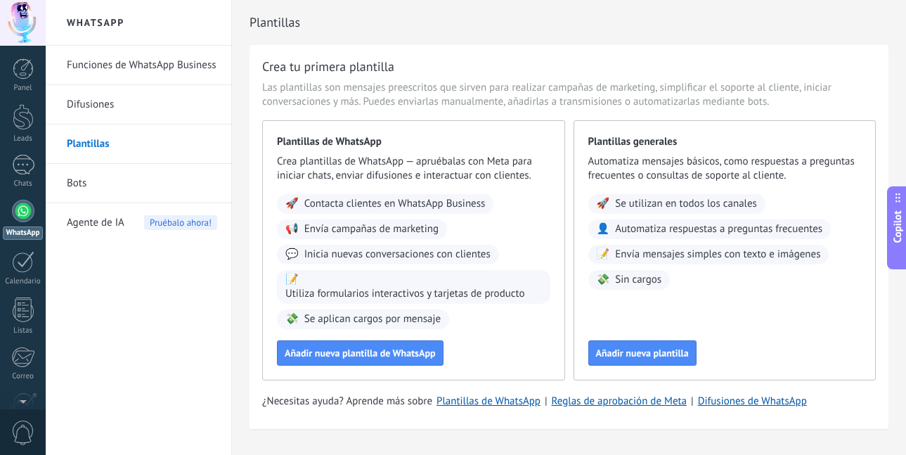
click at [96, 66] on link "Funciones de WhatsApp Business" at bounding box center [142, 65] width 150 height 39
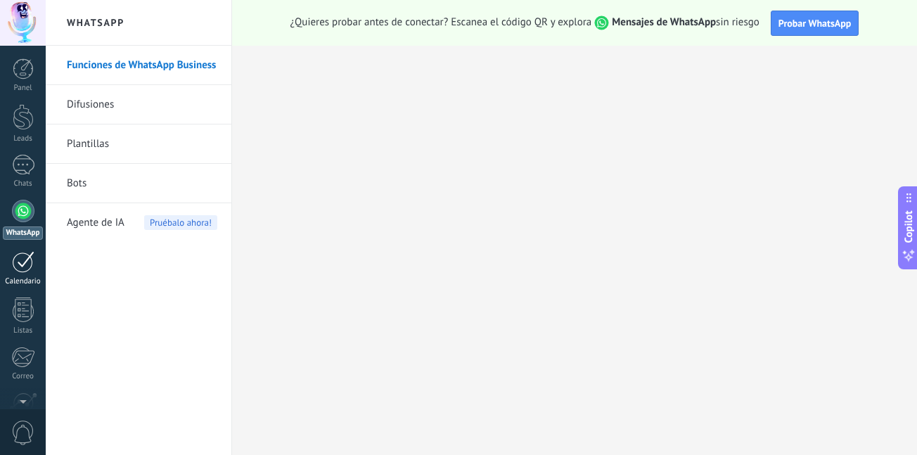
click at [26, 268] on div at bounding box center [23, 262] width 22 height 22
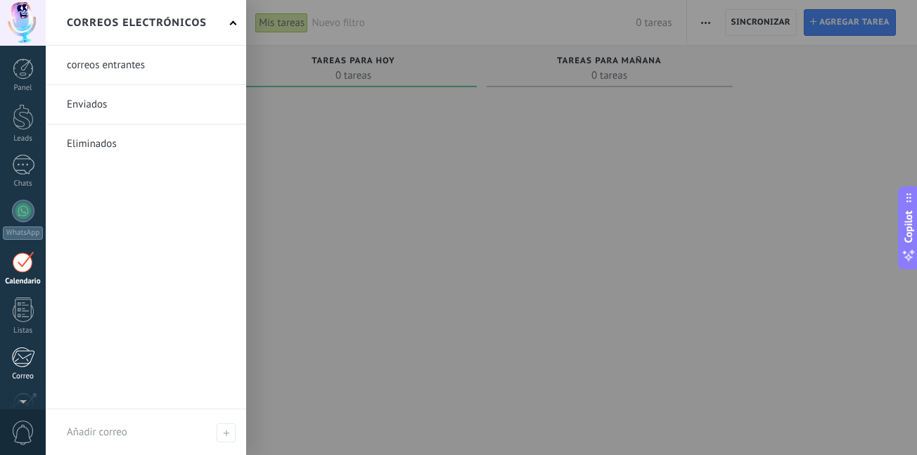
click at [22, 353] on div at bounding box center [22, 357] width 23 height 21
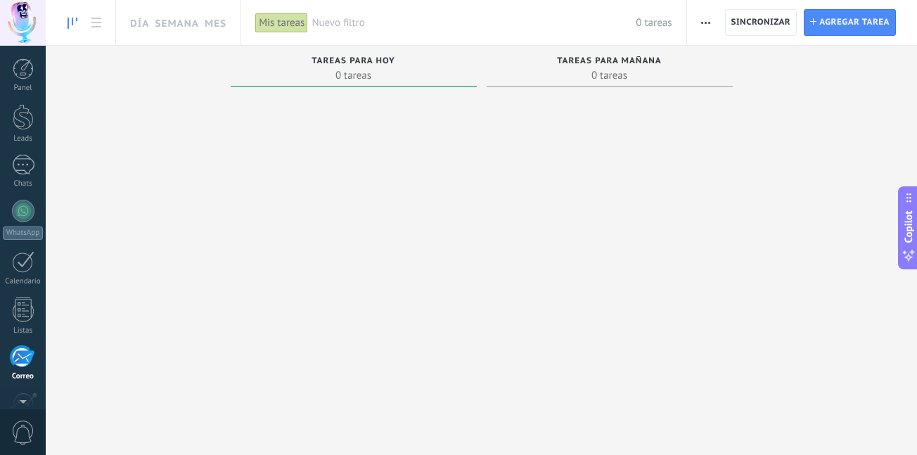
scroll to position [130, 0]
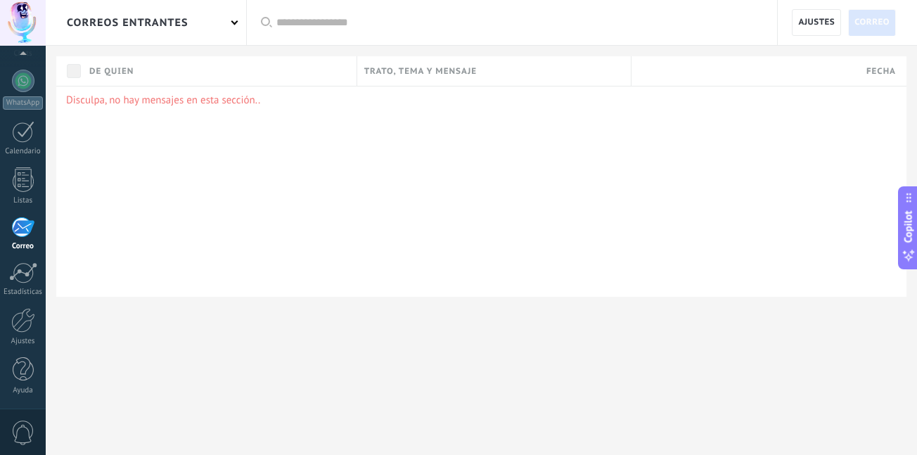
click at [27, 427] on span "0" at bounding box center [23, 432] width 24 height 25
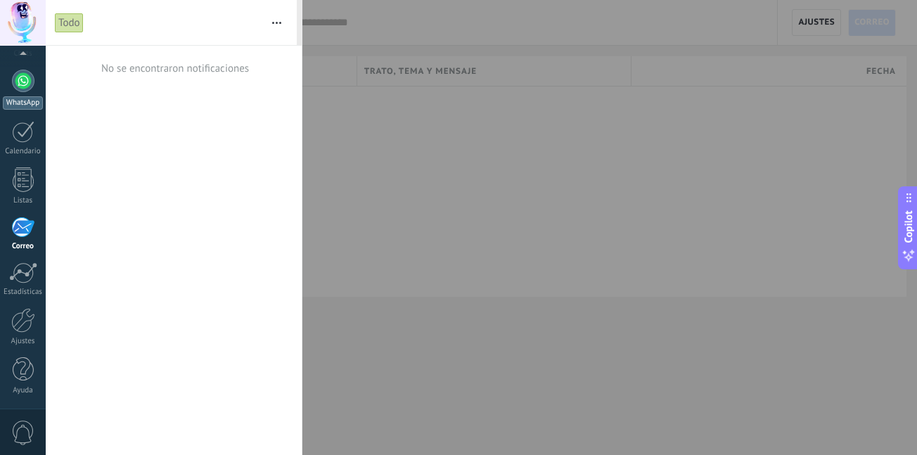
click at [19, 82] on div at bounding box center [23, 81] width 22 height 22
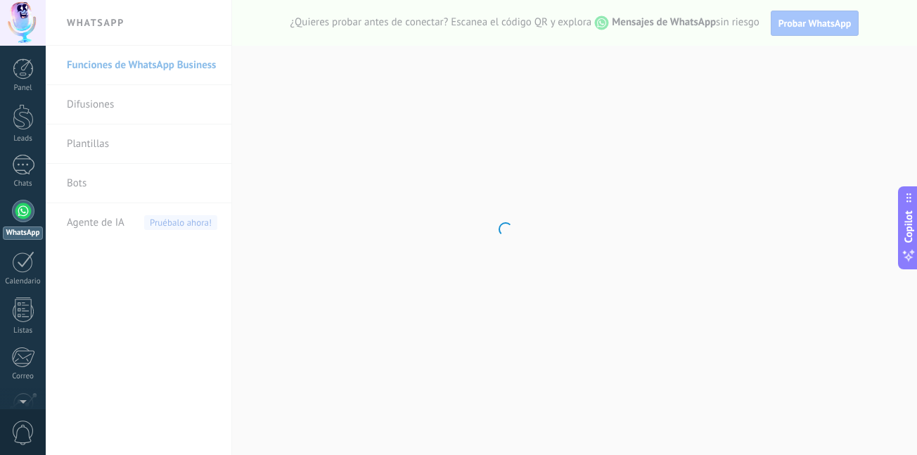
click at [19, 82] on link "Panel" at bounding box center [23, 75] width 46 height 34
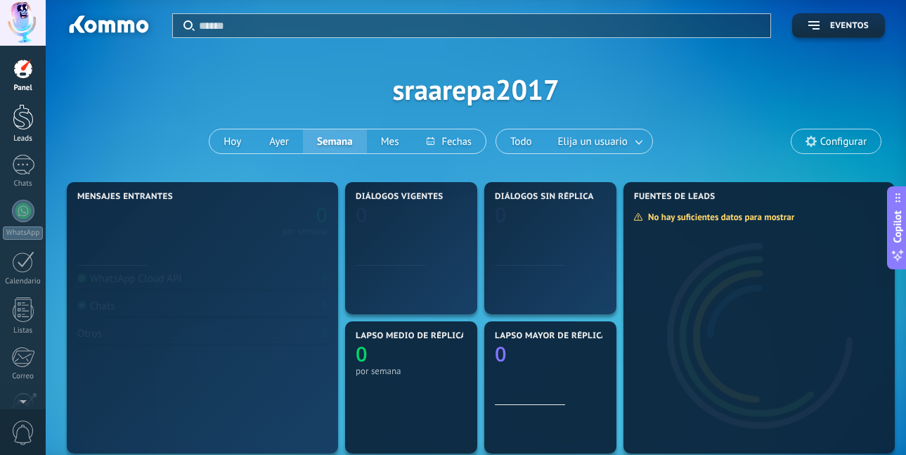
click at [18, 122] on div at bounding box center [23, 117] width 21 height 26
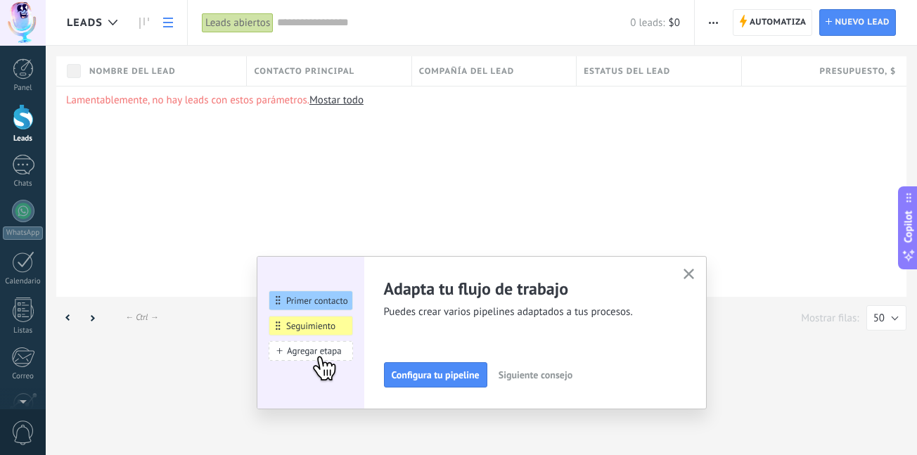
click at [25, 195] on div "Panel Leads Chats WhatsApp Clientes" at bounding box center [23, 298] width 46 height 481
click at [25, 208] on div at bounding box center [23, 211] width 22 height 22
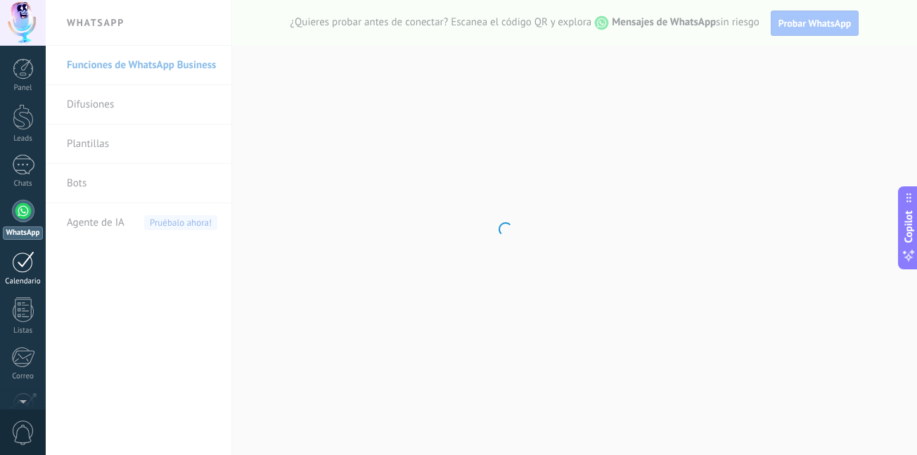
click at [24, 254] on div at bounding box center [23, 262] width 22 height 22
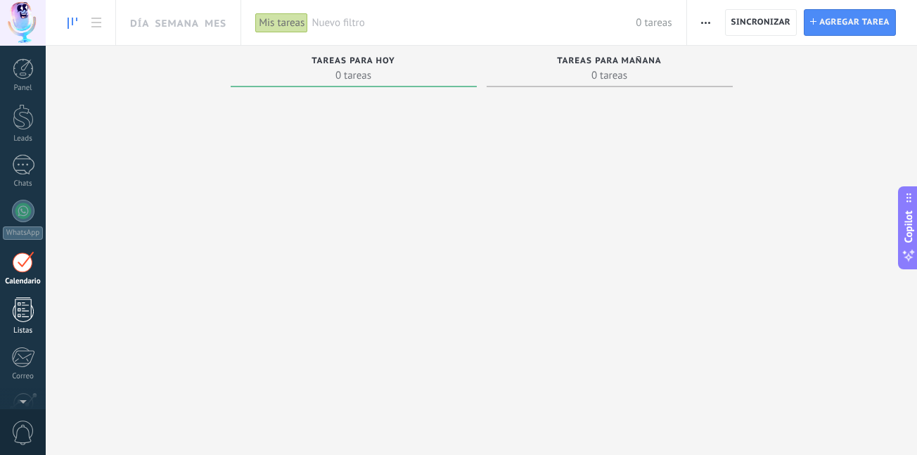
click at [23, 299] on div at bounding box center [23, 309] width 21 height 25
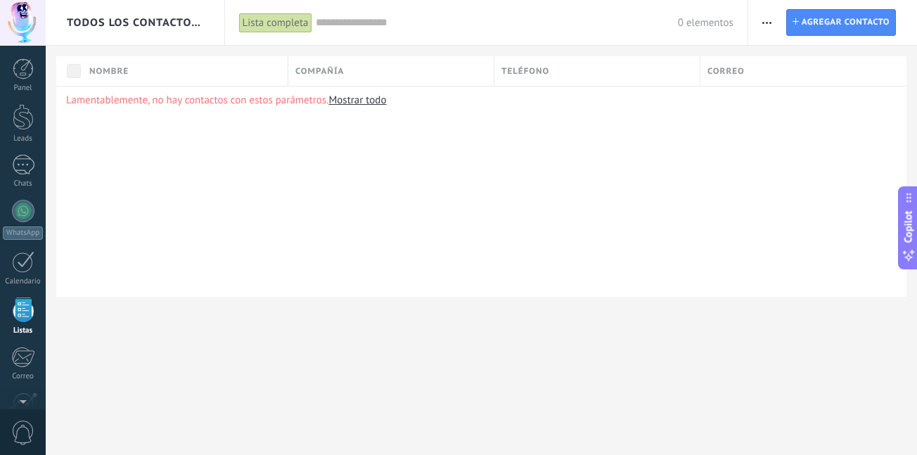
click at [22, 342] on div "Panel Leads Chats WhatsApp Clientes" at bounding box center [23, 298] width 46 height 481
click at [22, 353] on div at bounding box center [22, 357] width 23 height 21
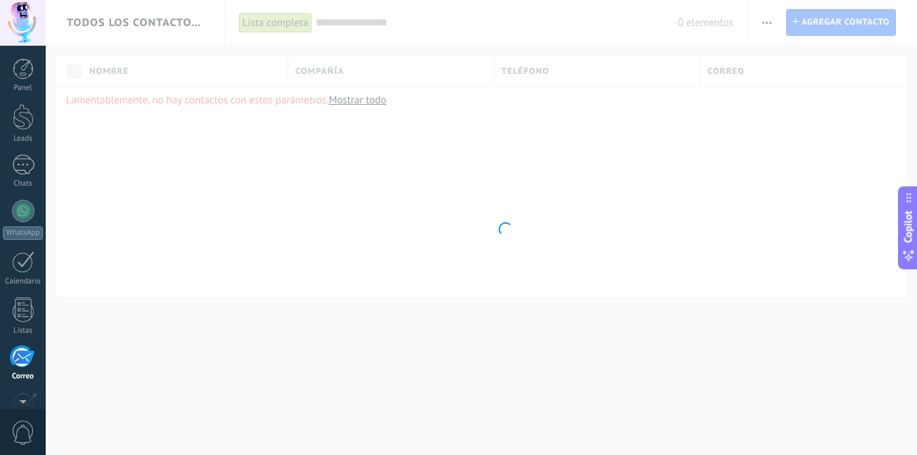
scroll to position [130, 0]
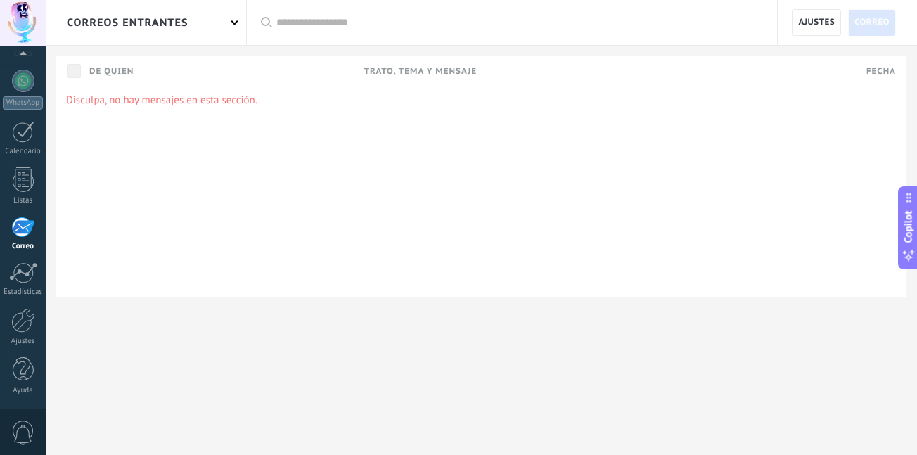
click at [18, 428] on span "0" at bounding box center [23, 432] width 24 height 25
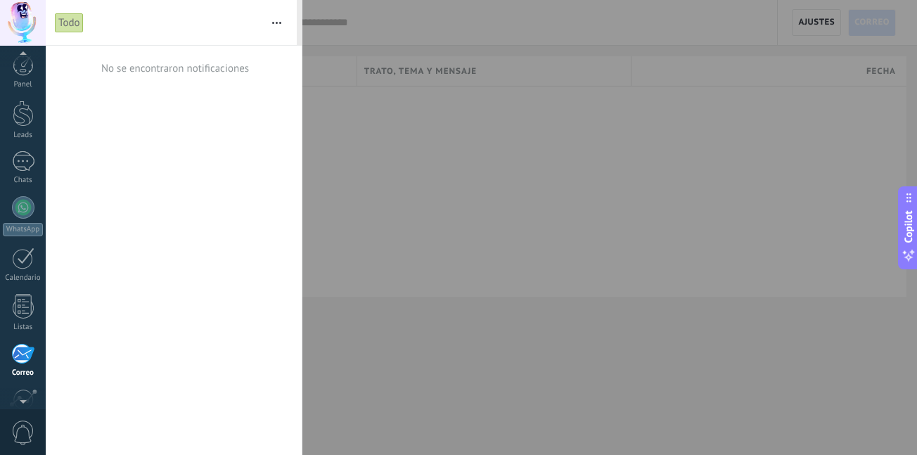
scroll to position [0, 0]
click at [22, 50] on div "Panel Leads Chats WhatsApp Clientes" at bounding box center [45, 227] width 91 height 363
click at [25, 18] on div at bounding box center [23, 23] width 46 height 46
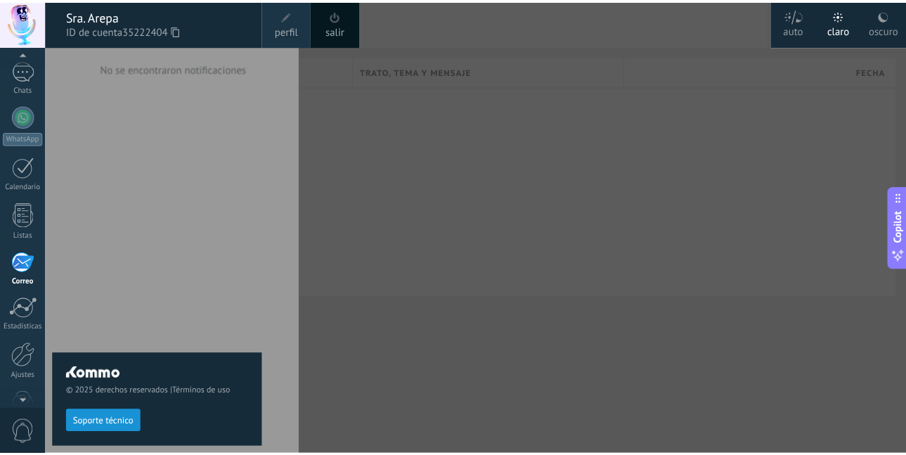
scroll to position [130, 0]
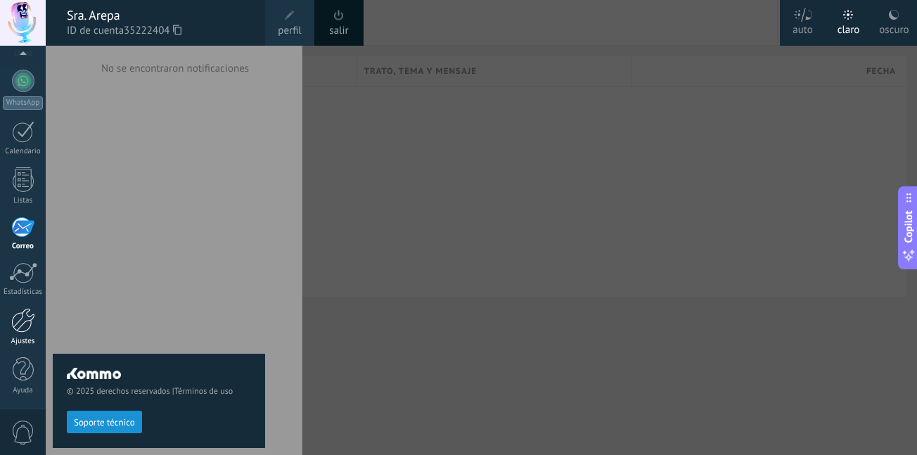
click at [21, 325] on div at bounding box center [23, 320] width 24 height 25
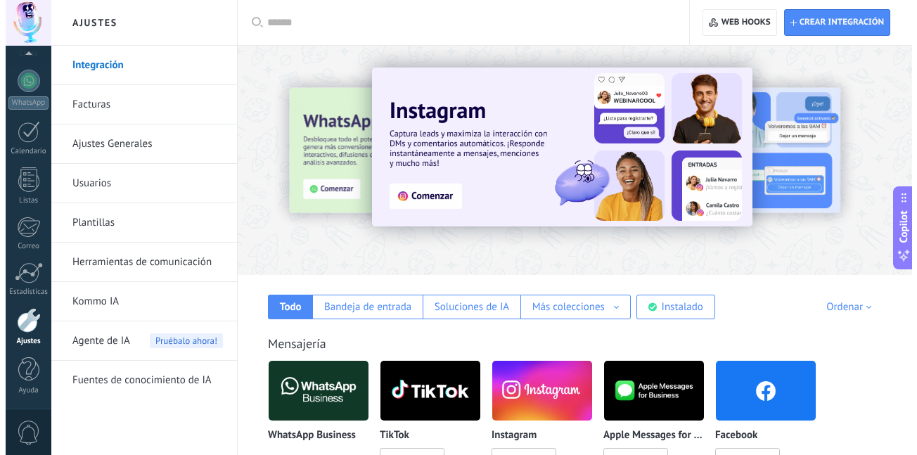
scroll to position [70, 0]
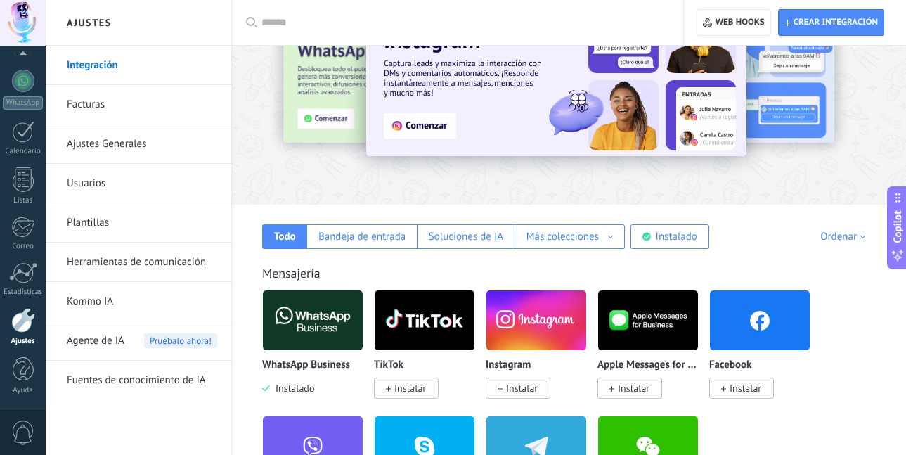
click at [302, 389] on span "Instalado" at bounding box center [292, 388] width 44 height 13
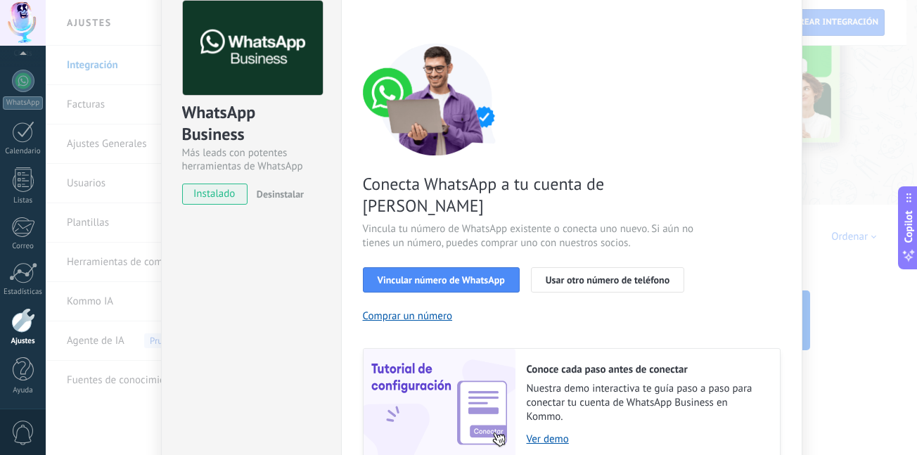
click at [268, 190] on span "Desinstalar" at bounding box center [280, 194] width 47 height 13
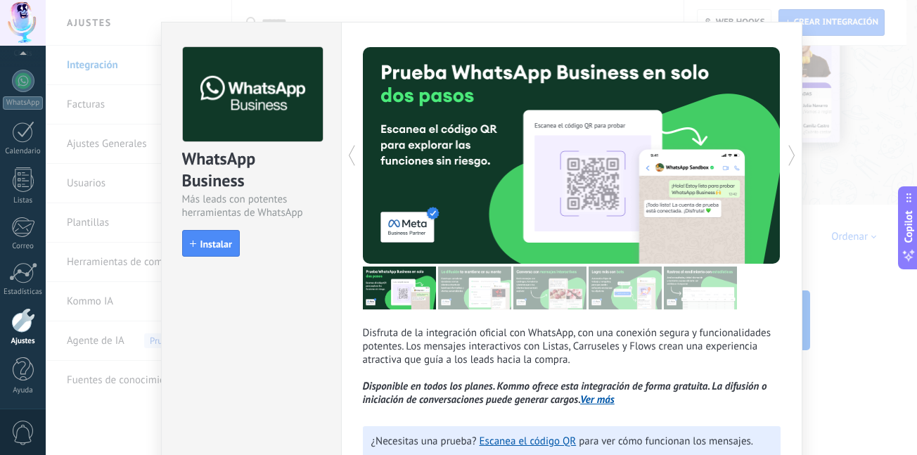
scroll to position [0, 0]
